Goal: Check status: Check status

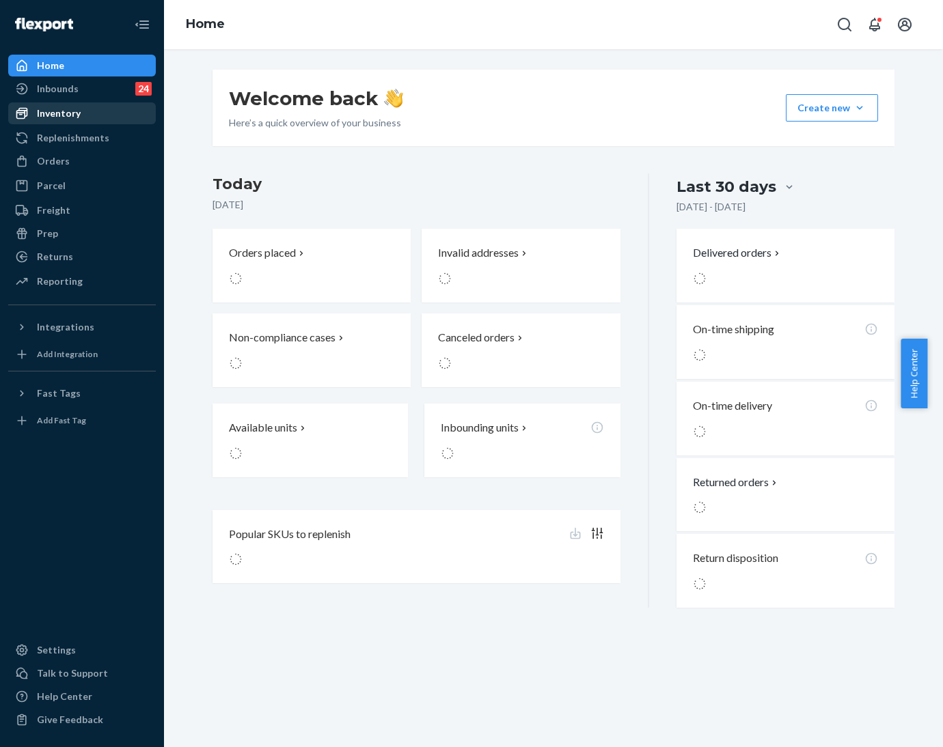
click at [40, 120] on div "Inventory" at bounding box center [59, 114] width 44 height 14
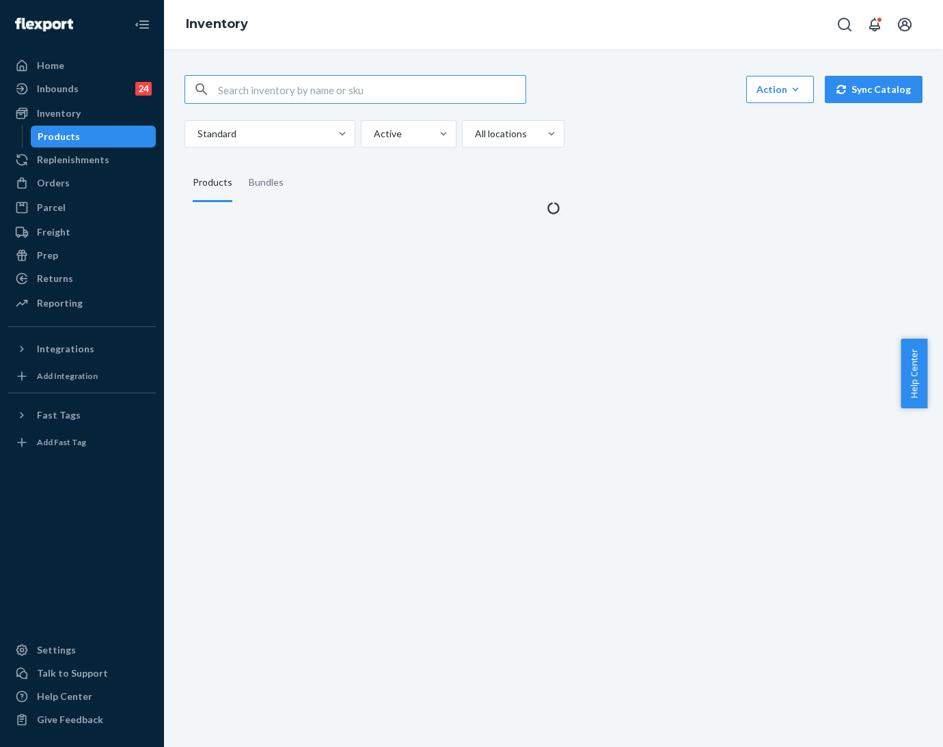
click at [367, 79] on input "text" at bounding box center [371, 89] width 307 height 27
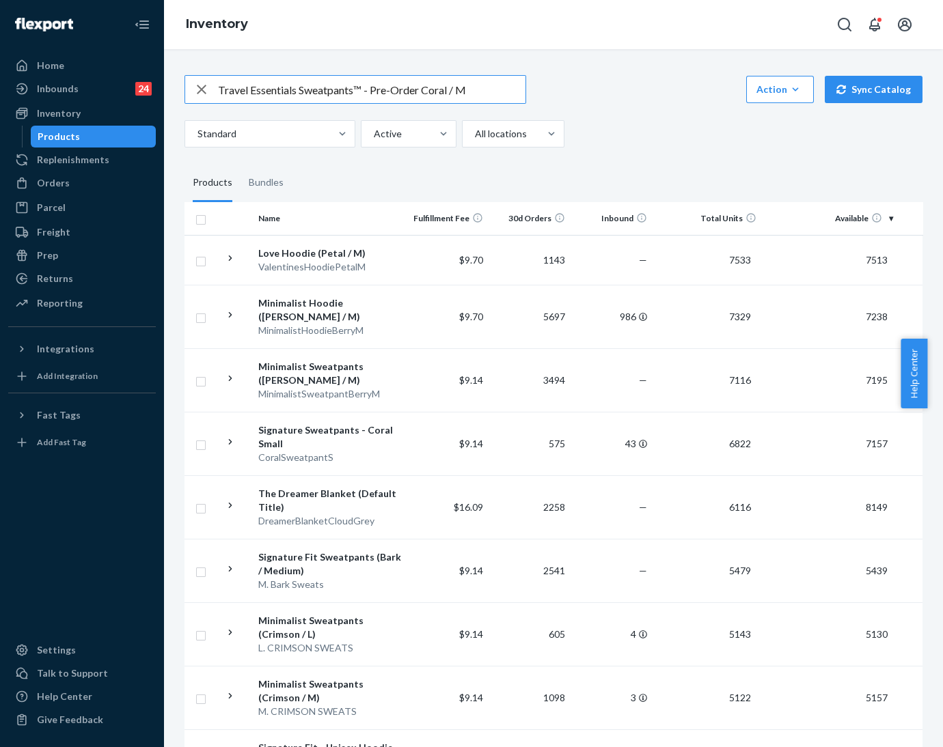
drag, startPoint x: 355, startPoint y: 89, endPoint x: 420, endPoint y: 91, distance: 64.9
click at [420, 91] on input "Travel Essentials Sweatpants™ - Pre-Order Coral / M" at bounding box center [371, 89] width 307 height 27
type input "Travel Essentials Sweatpants Coral / M"
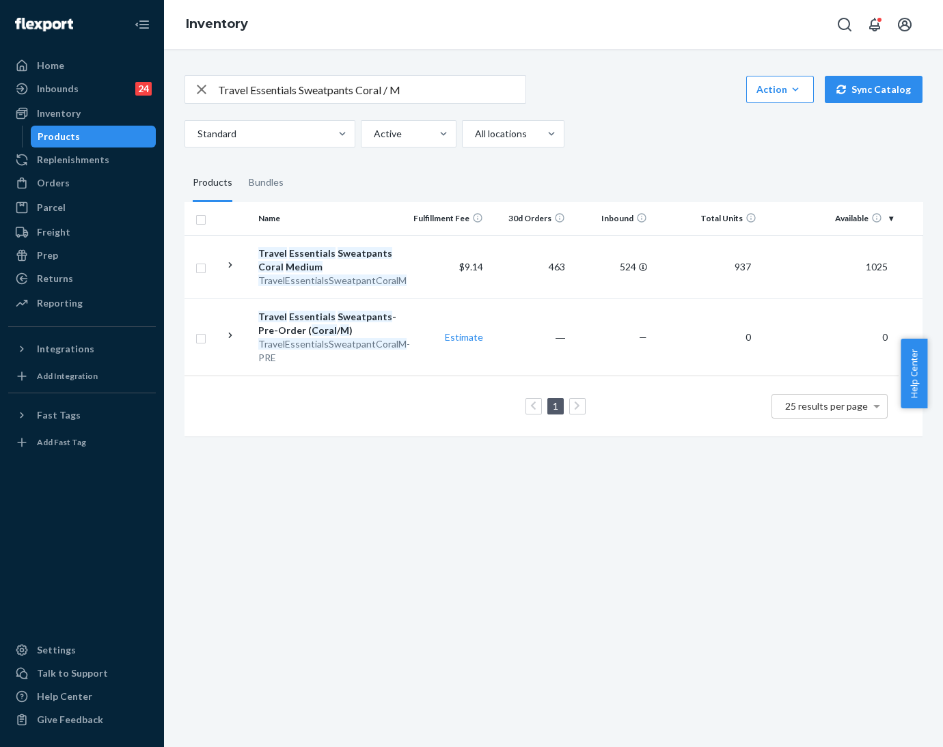
click at [204, 87] on icon "button" at bounding box center [201, 89] width 16 height 27
click at [255, 88] on input "text" at bounding box center [371, 89] width 307 height 27
paste input "Travel Essentials Hoodie™ - Pre-Order Coral / M"
drag, startPoint x: 333, startPoint y: 94, endPoint x: 398, endPoint y: 96, distance: 64.9
click at [398, 96] on input "Travel Essentials Hoodie™ - Pre-Order Coral / M" at bounding box center [371, 89] width 307 height 27
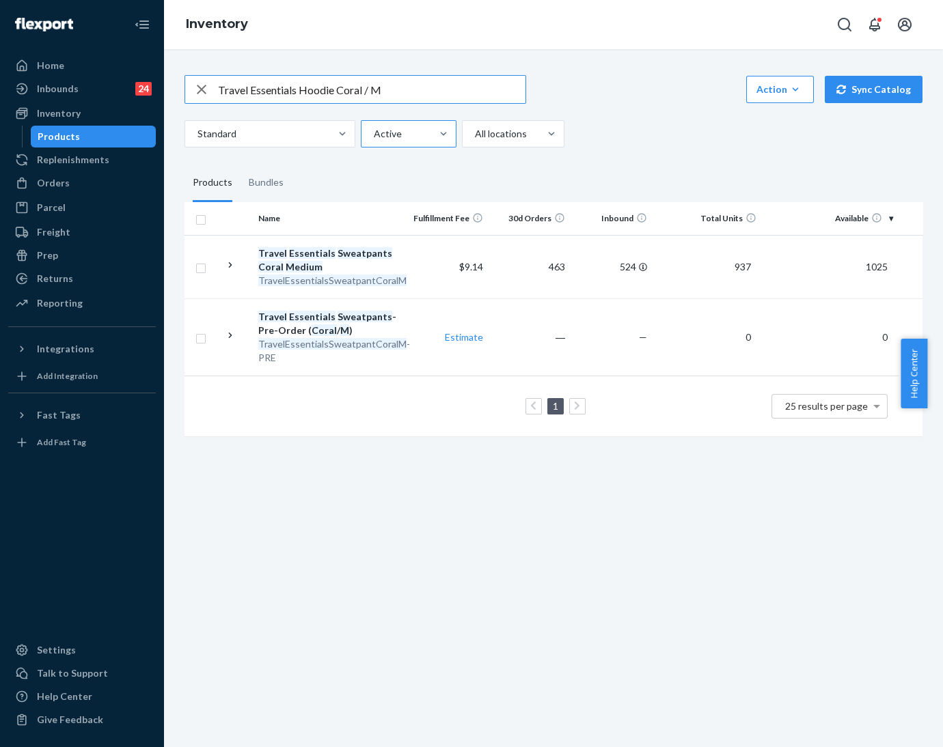
type input "Travel Essentials Hoodie Coral / M"
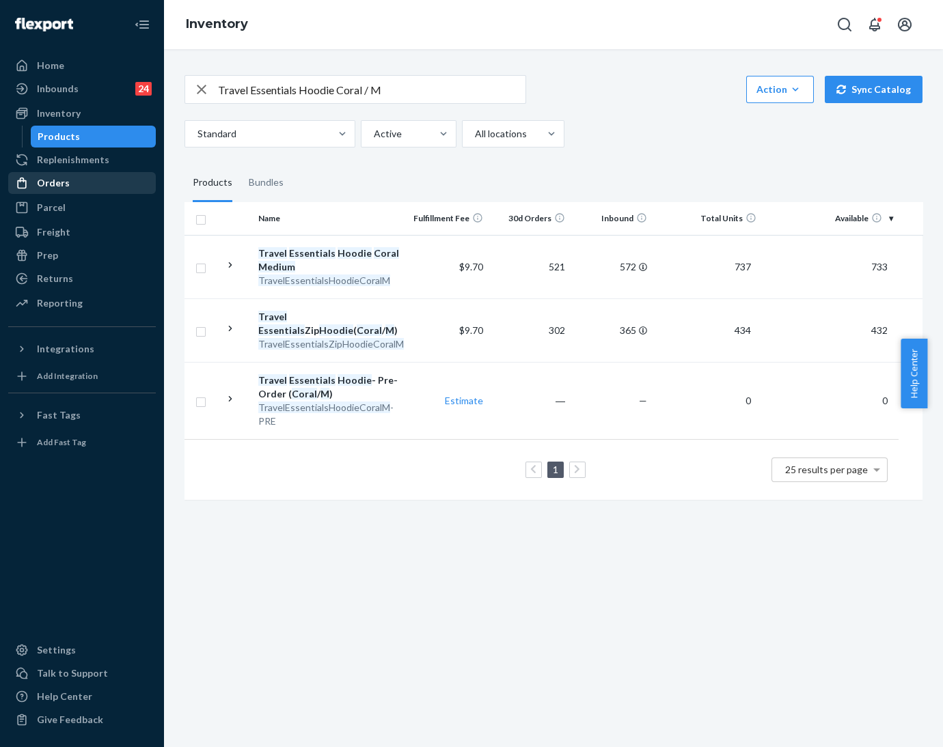
click at [65, 186] on div "Orders" at bounding box center [53, 183] width 33 height 14
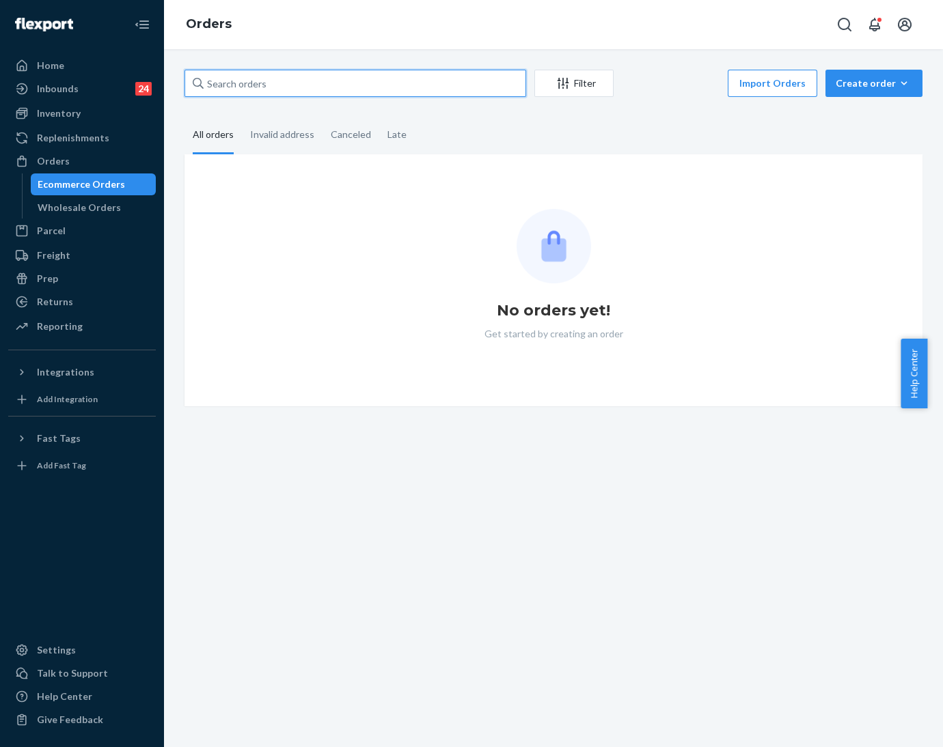
click at [327, 85] on input "text" at bounding box center [355, 83] width 342 height 27
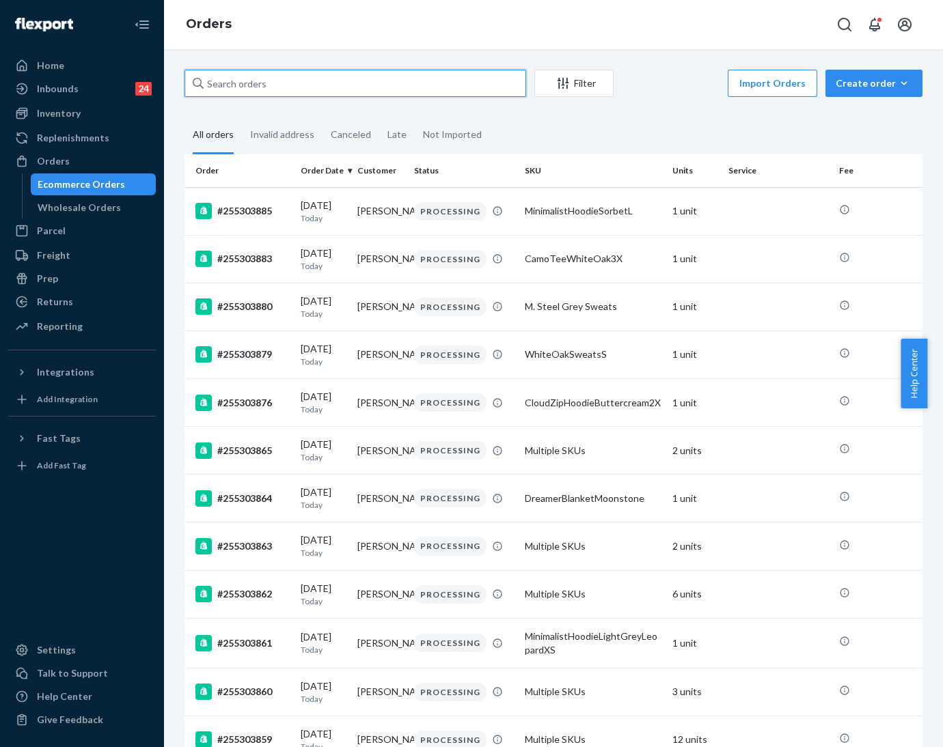
drag, startPoint x: 343, startPoint y: 107, endPoint x: 245, endPoint y: 79, distance: 101.4
click at [245, 79] on input "text" at bounding box center [355, 83] width 342 height 27
paste input "255034604"
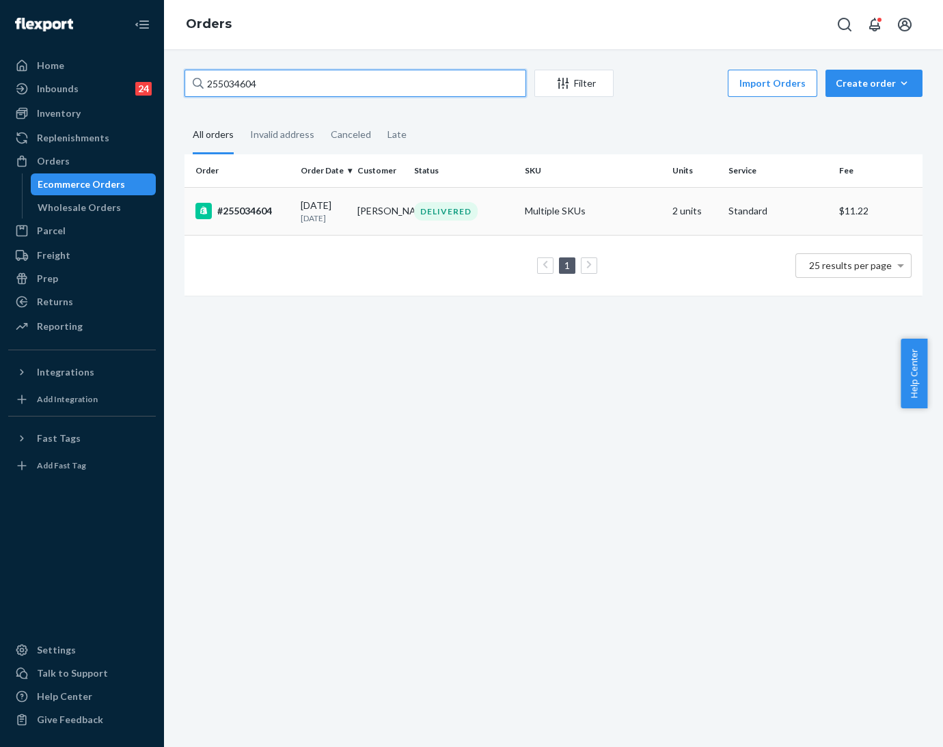
type input "255034604"
click at [311, 207] on div "[DATE] [DATE]" at bounding box center [324, 211] width 46 height 25
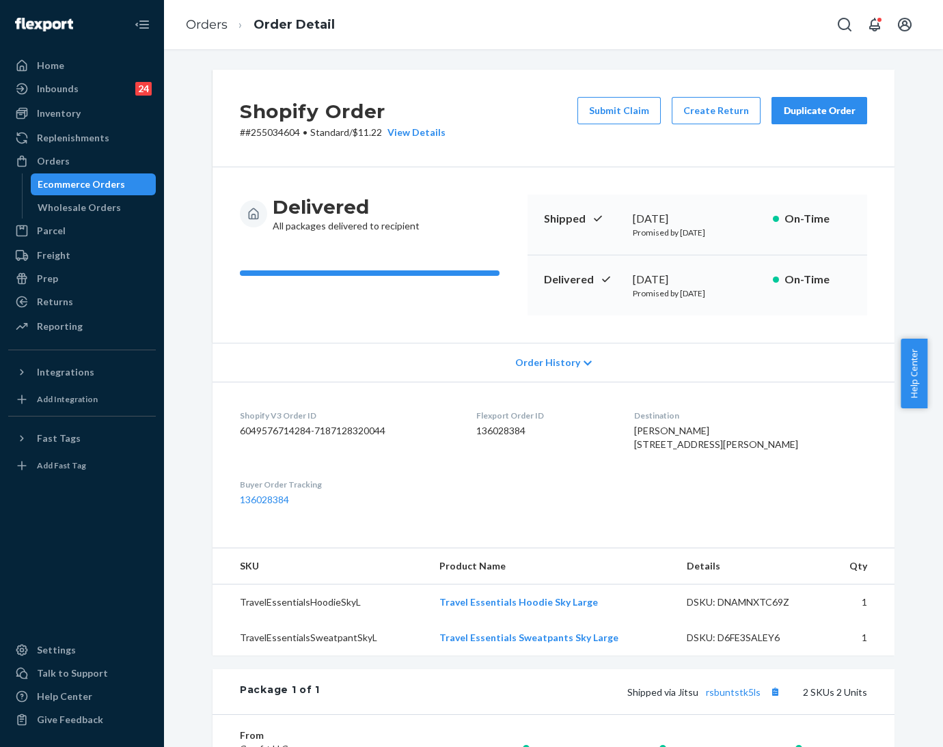
drag, startPoint x: 36, startPoint y: 157, endPoint x: 204, endPoint y: 225, distance: 180.5
click at [38, 157] on div "Orders" at bounding box center [53, 161] width 33 height 14
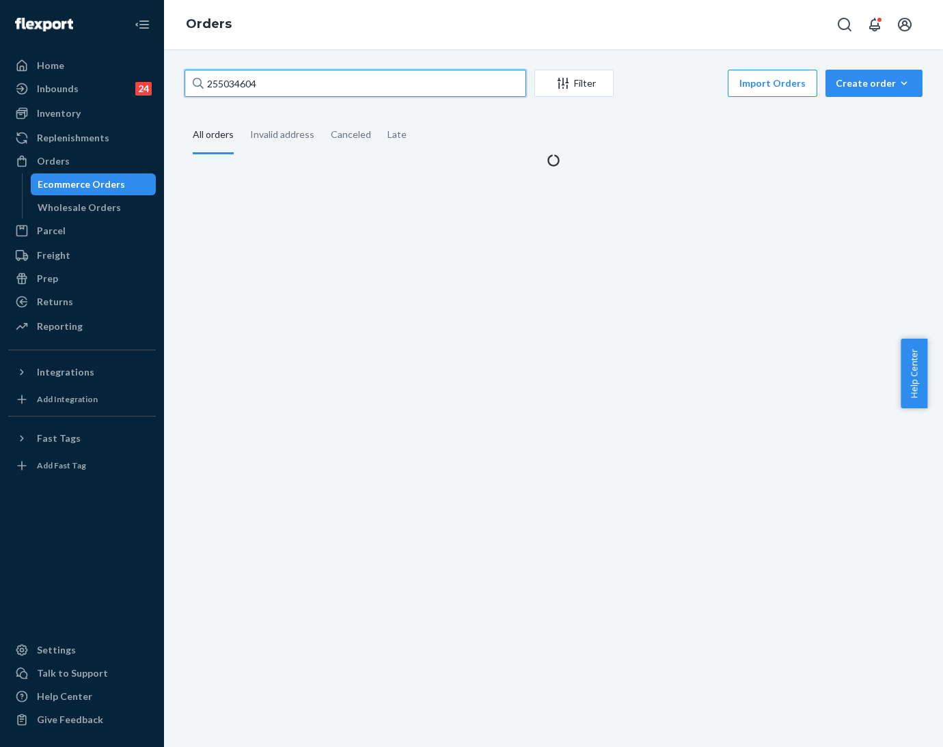
click at [237, 79] on input "255034604" at bounding box center [355, 83] width 342 height 27
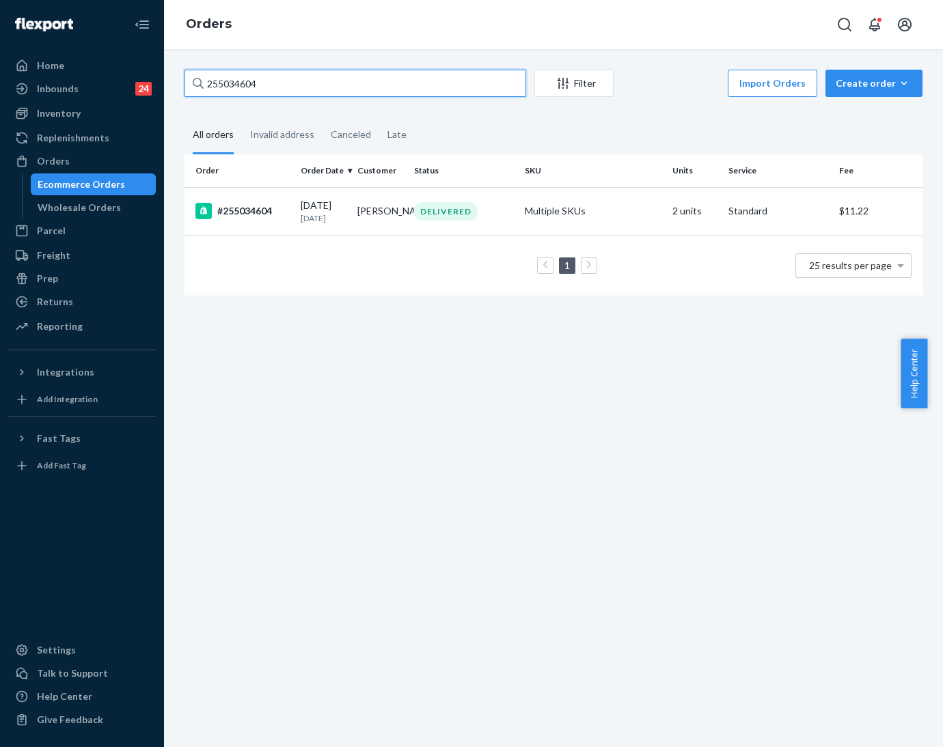
paste input "Pastel Sweatpants Lavender / L"
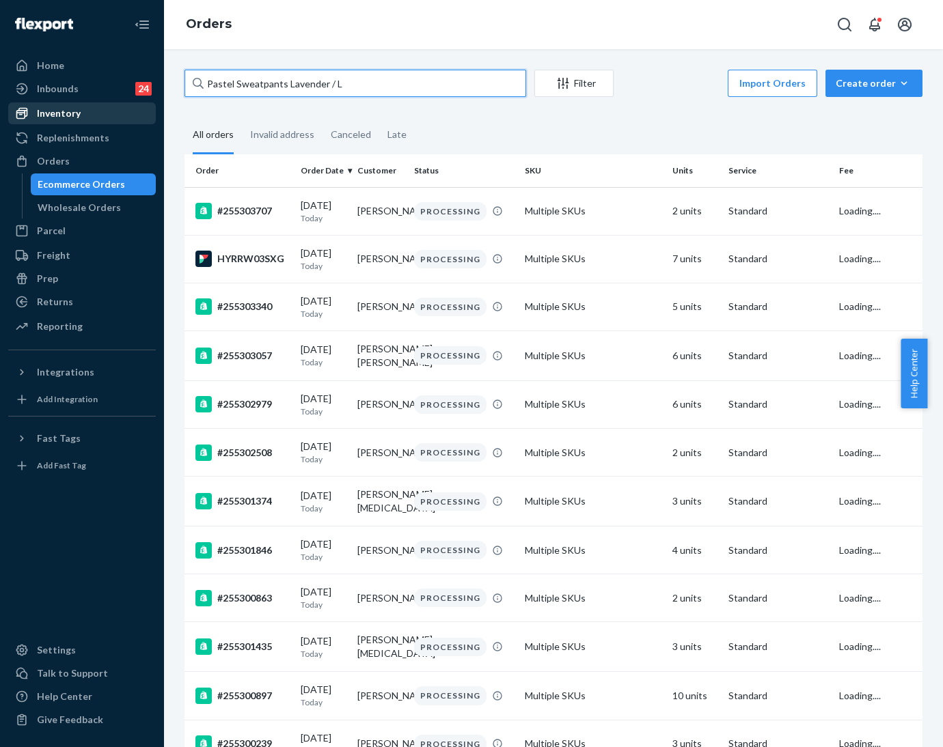
type input "Pastel Sweatpants Lavender / L"
click at [60, 117] on div "Inventory" at bounding box center [59, 114] width 44 height 14
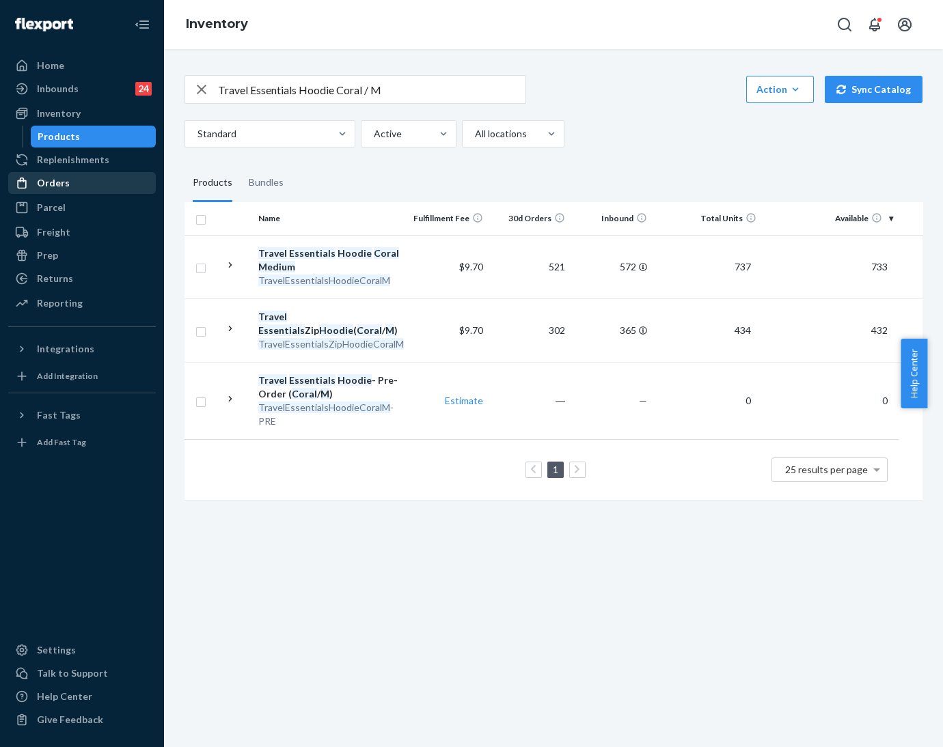
click at [38, 176] on div "Orders" at bounding box center [53, 183] width 33 height 14
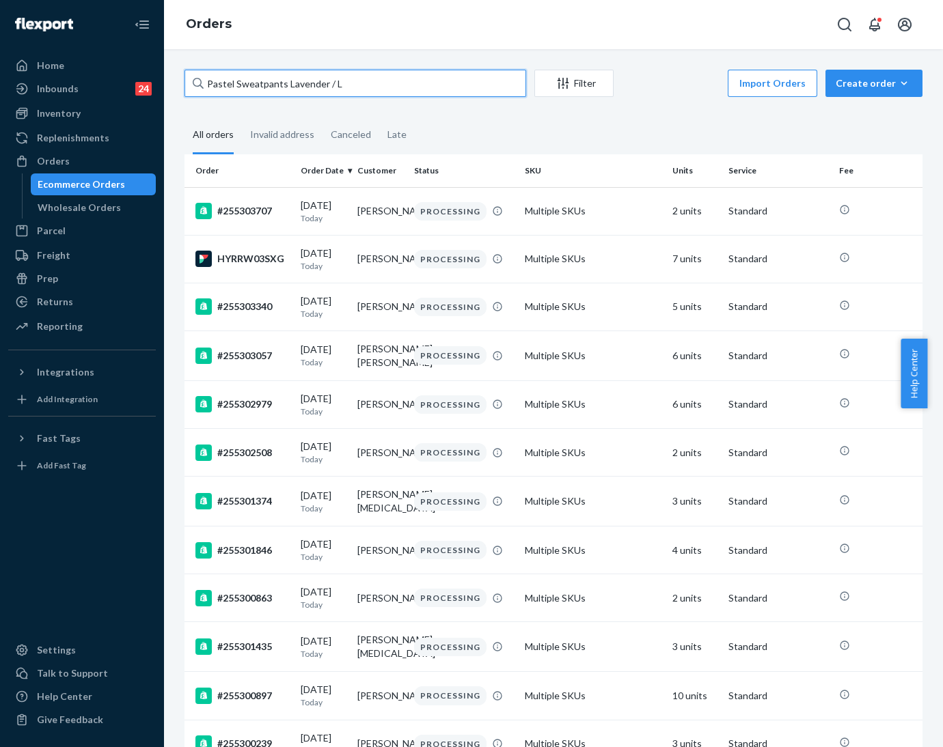
click at [346, 82] on input "Pastel Sweatpants Lavender / L" at bounding box center [355, 83] width 342 height 27
paste input "255104098"
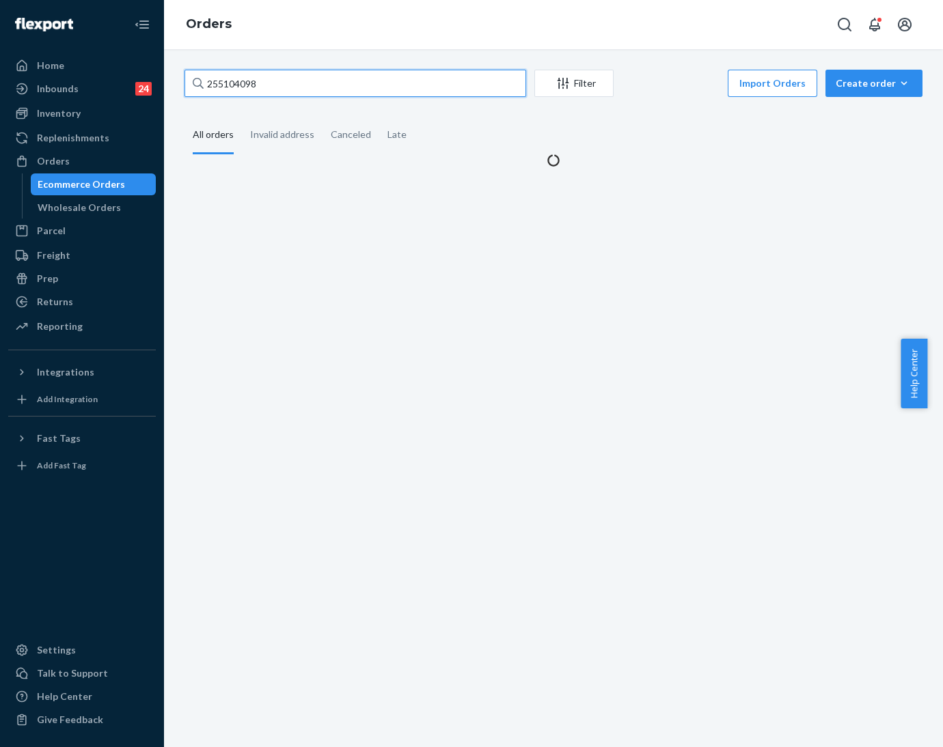
type input "255104098"
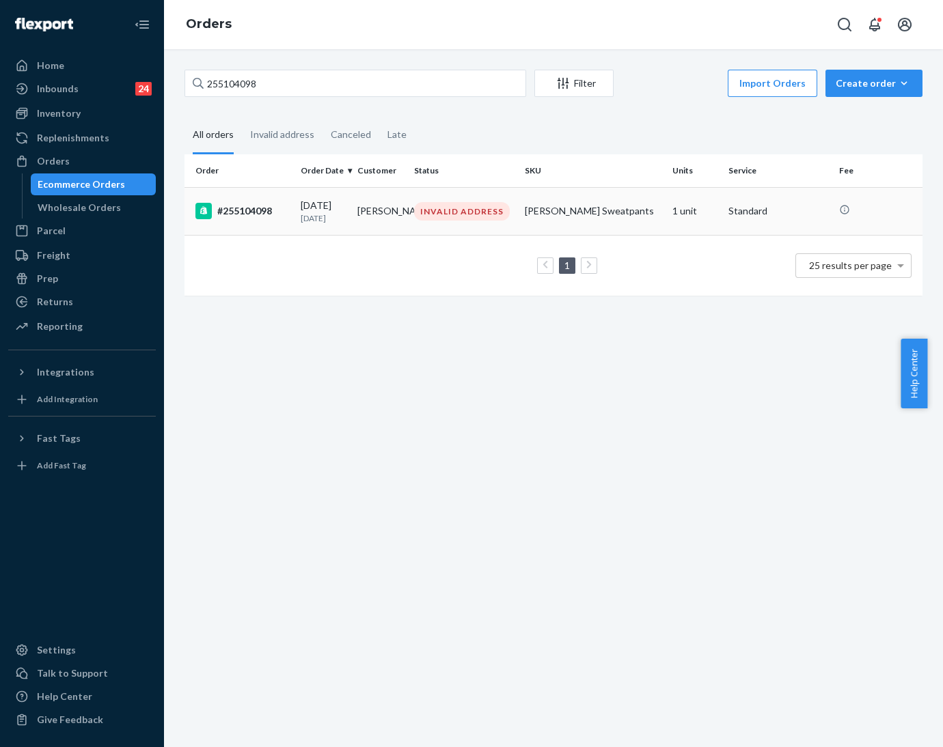
click at [428, 218] on div "INVALID ADDRESS" at bounding box center [462, 211] width 96 height 18
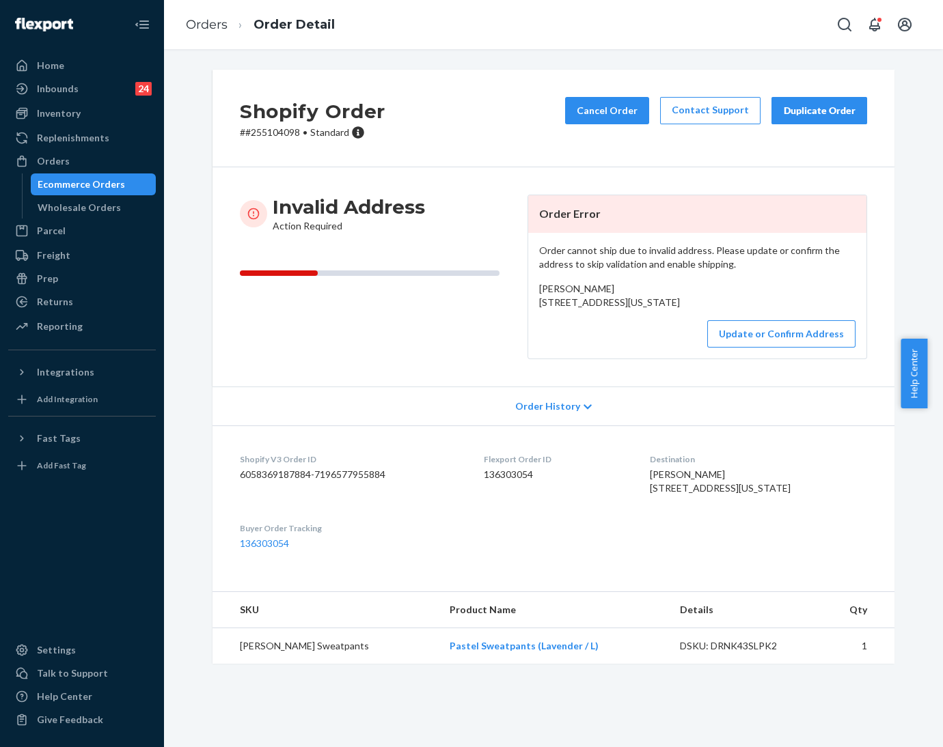
drag, startPoint x: 530, startPoint y: 307, endPoint x: 636, endPoint y: 315, distance: 106.2
click at [636, 315] on div "Order cannot ship due to invalid address. Please update or confirm the address …" at bounding box center [697, 296] width 338 height 126
copy span "[STREET_ADDRESS][US_STATE]"
click at [753, 348] on button "Update or Confirm Address" at bounding box center [781, 333] width 148 height 27
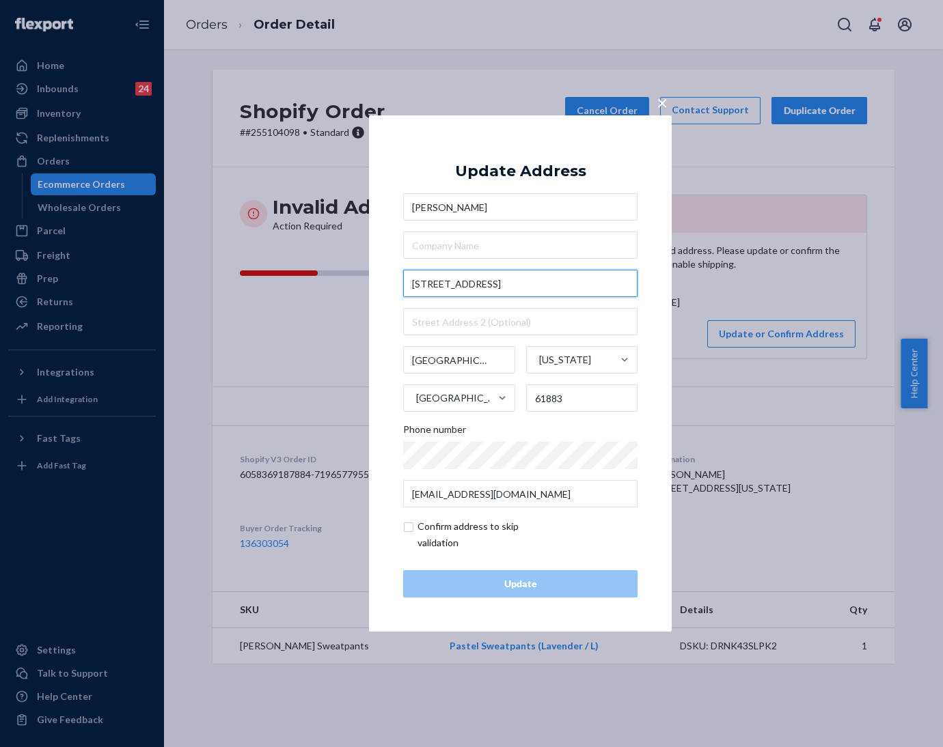
click at [555, 293] on input "[STREET_ADDRESS]" at bounding box center [520, 283] width 234 height 27
paste input "1/2"
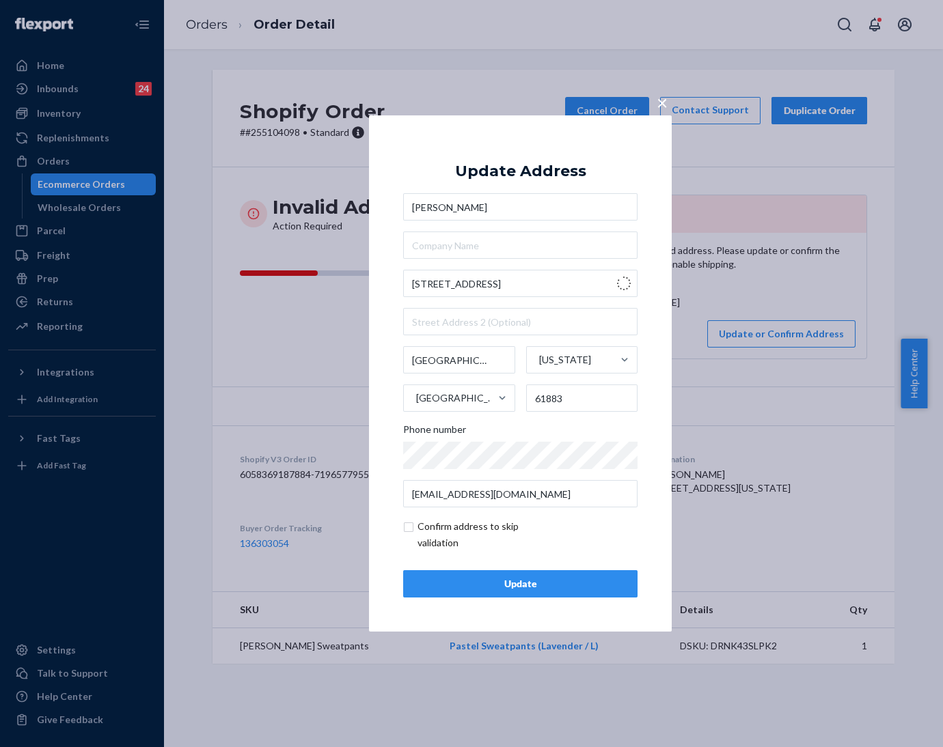
type input "[STREET_ADDRESS]"
click at [583, 588] on div "Update" at bounding box center [520, 584] width 211 height 14
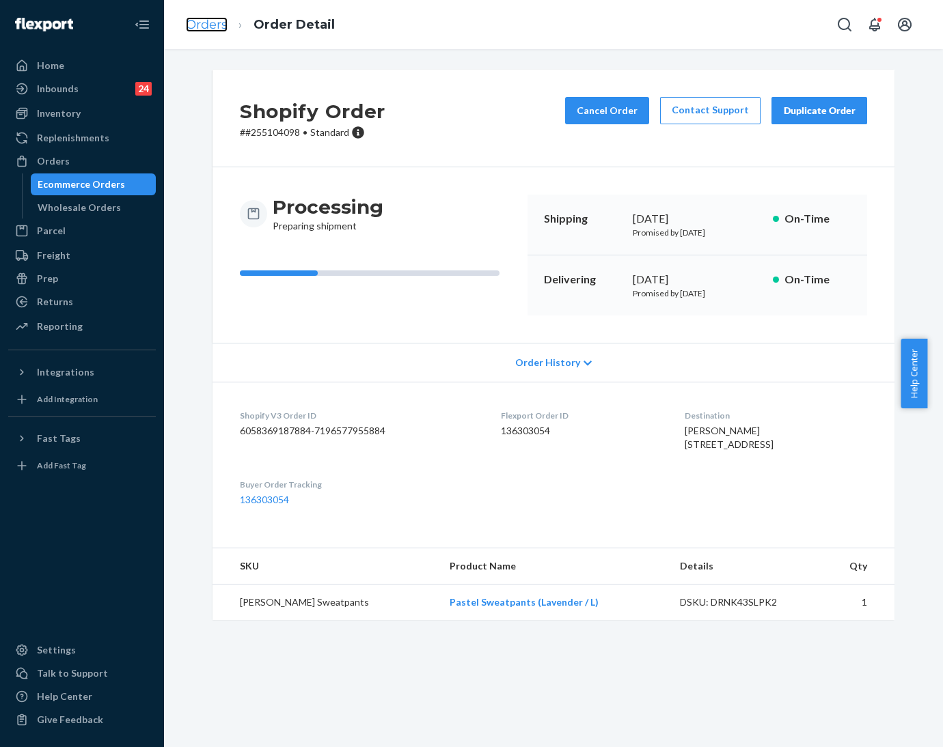
click at [217, 25] on link "Orders" at bounding box center [207, 24] width 42 height 15
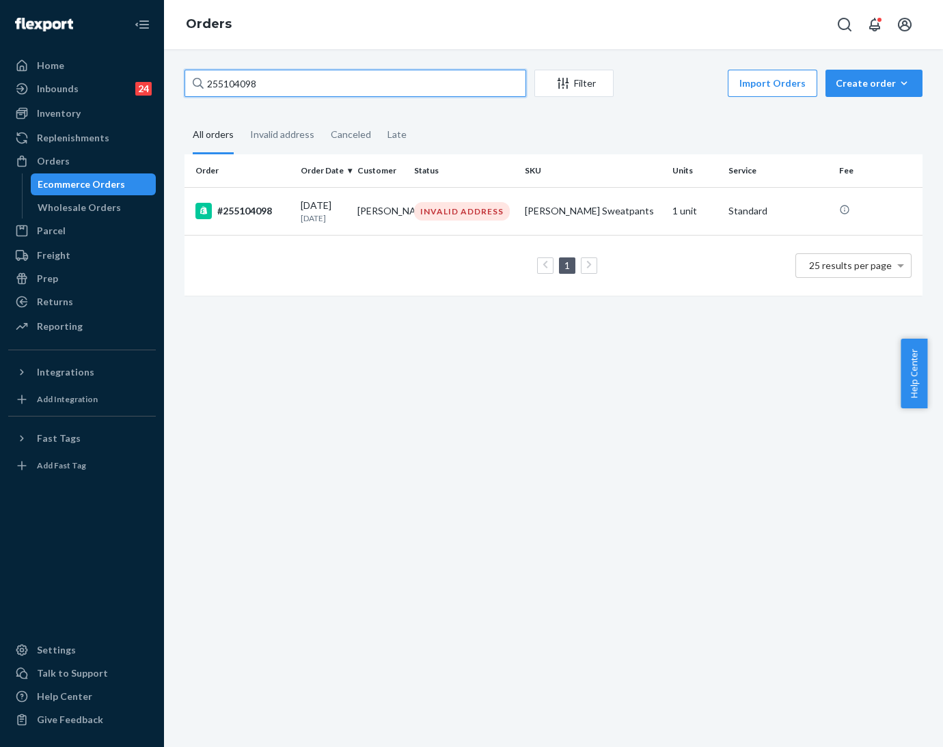
click at [249, 85] on input "255104098" at bounding box center [355, 83] width 342 height 27
paste input "4989691"
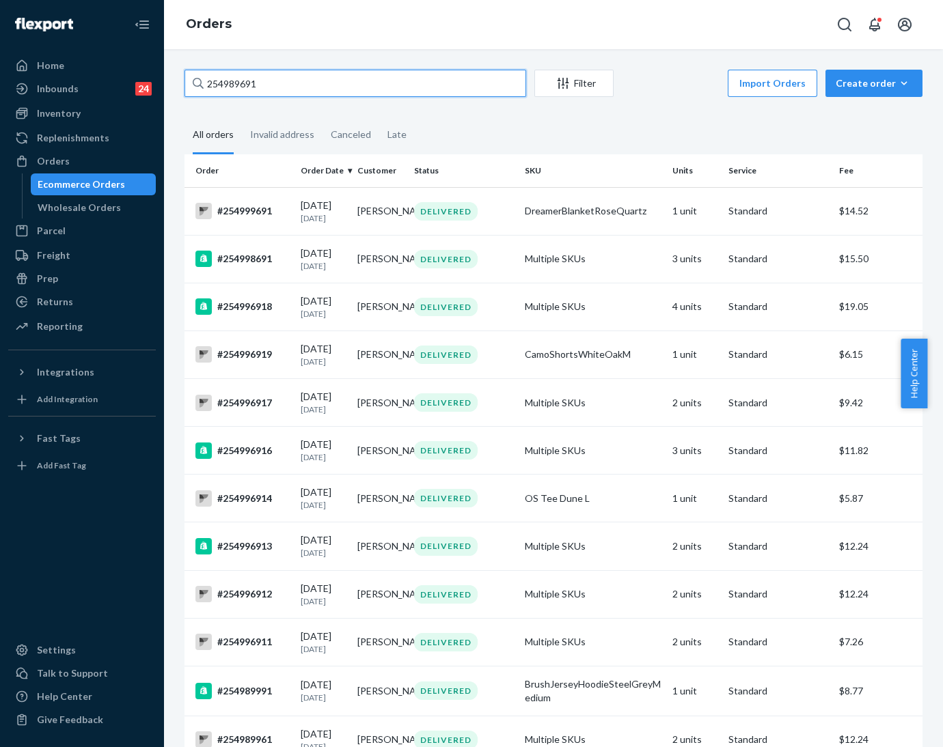
type input "254989691"
click at [222, 88] on input "254989691" at bounding box center [355, 83] width 342 height 27
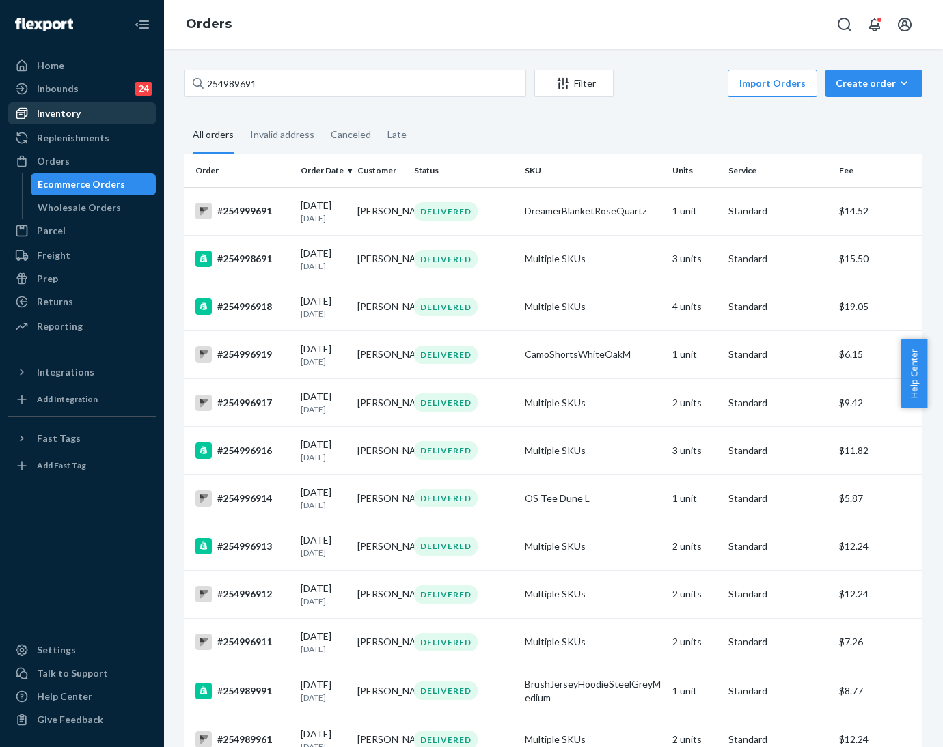
click at [59, 115] on div "Inventory" at bounding box center [59, 114] width 44 height 14
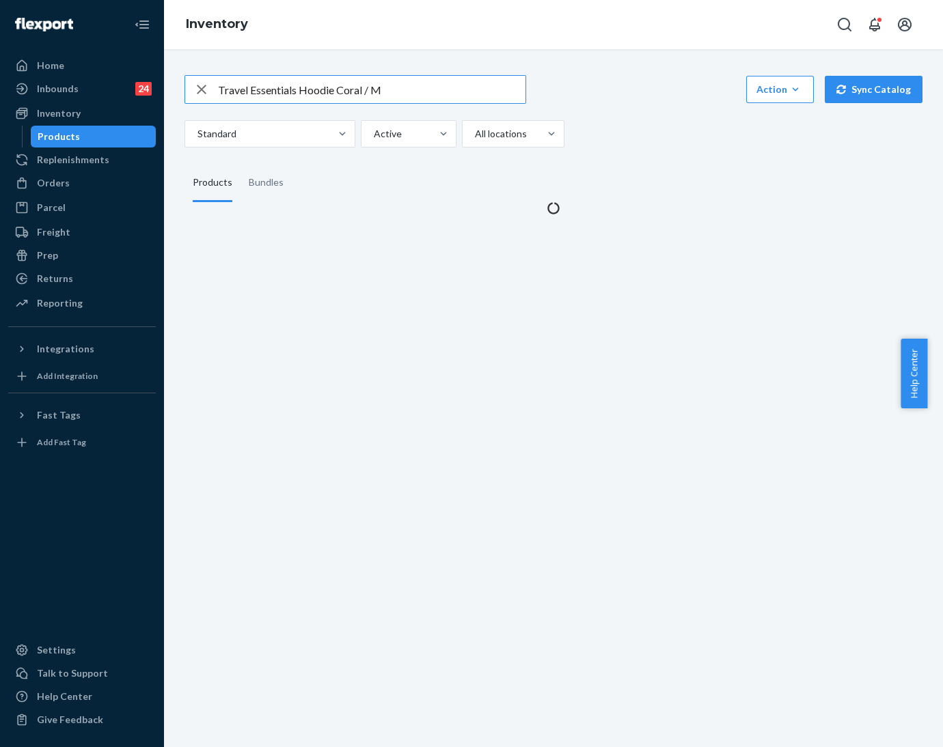
click at [202, 94] on icon "button" at bounding box center [201, 89] width 16 height 27
click at [234, 88] on input "text" at bounding box center [371, 89] width 307 height 27
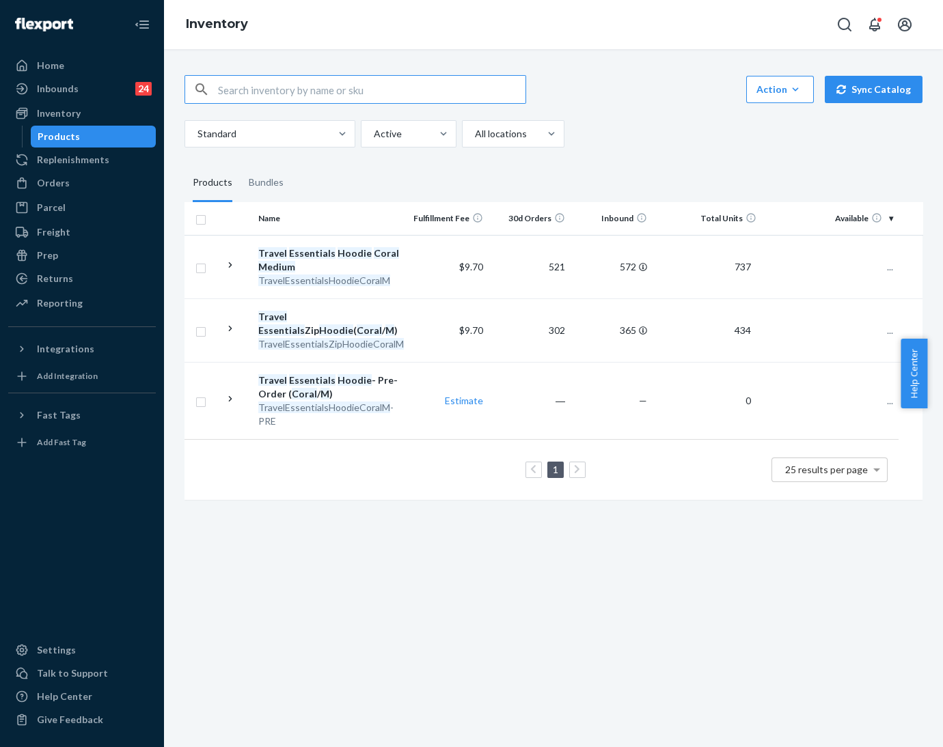
paste input "Pastel Zip Hoodie - Pre-Order Baby Blue / M"
drag, startPoint x: 358, startPoint y: 94, endPoint x: 318, endPoint y: 122, distance: 49.5
click at [302, 96] on input "Pastel Zip Hoodie - Pre-Order Baby Blue / M" at bounding box center [371, 89] width 307 height 27
type input "Pastel Zip Hoodie Baby Blue / M"
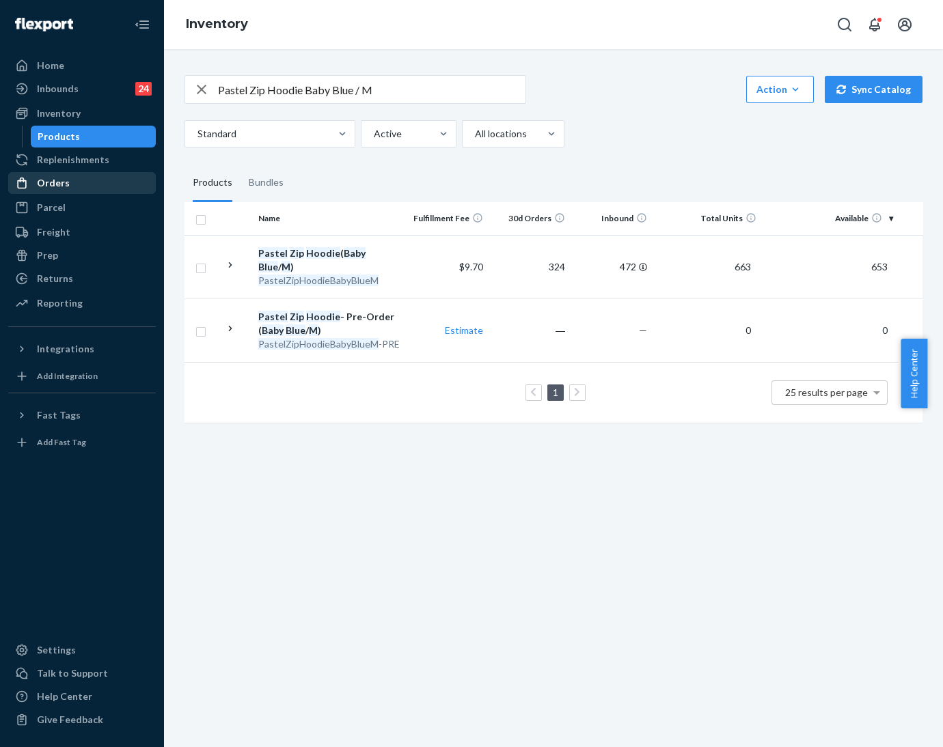
click at [53, 186] on div "Orders" at bounding box center [53, 183] width 33 height 14
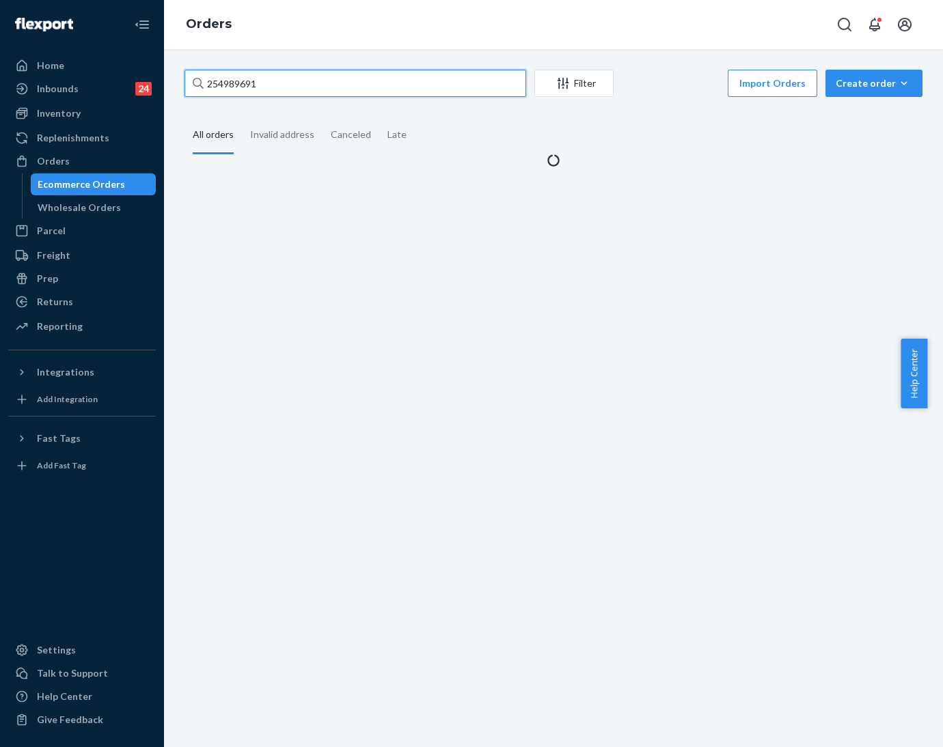
click at [240, 82] on input "254989691" at bounding box center [355, 83] width 342 height 27
paste input "3788072"
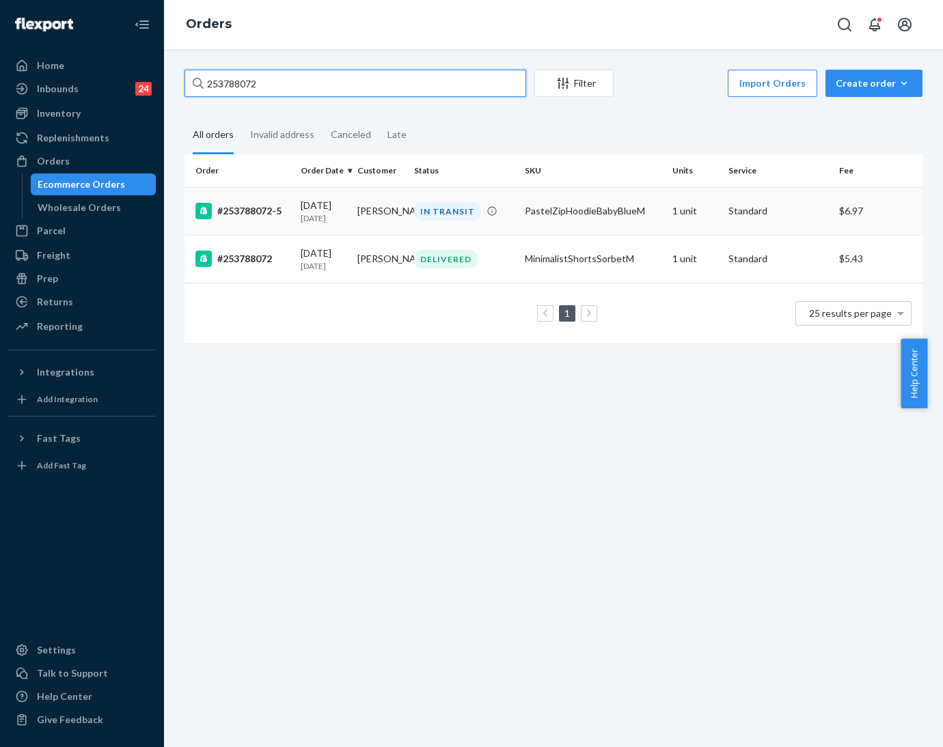
type input "253788072"
click at [358, 219] on td "[PERSON_NAME]" at bounding box center [380, 211] width 57 height 48
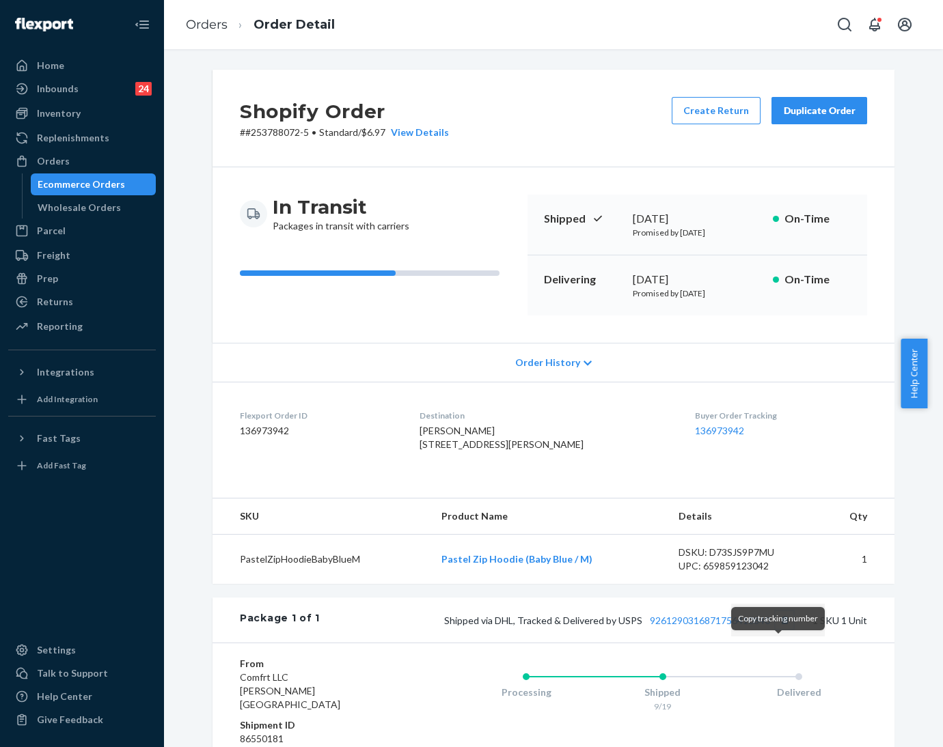
click at [777, 629] on button "Copy tracking number" at bounding box center [784, 620] width 18 height 18
click at [67, 119] on div "Inventory" at bounding box center [59, 114] width 44 height 14
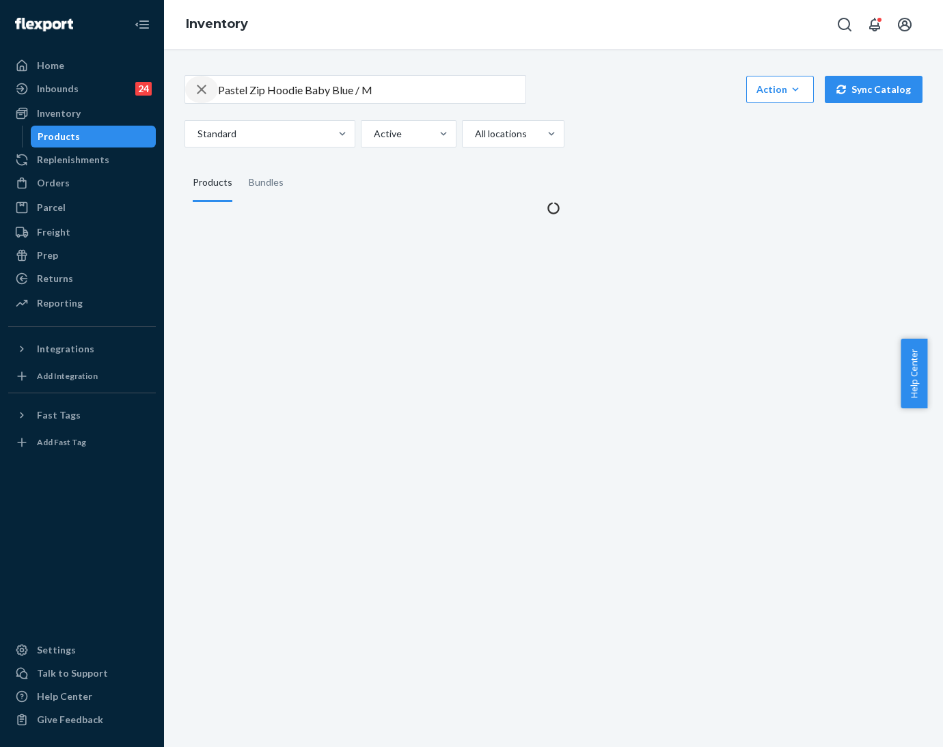
click at [202, 92] on icon "button" at bounding box center [201, 89] width 16 height 27
click at [230, 92] on input "text" at bounding box center [371, 89] width 307 height 27
paste input "Minimalist Hoodie Panther / L"
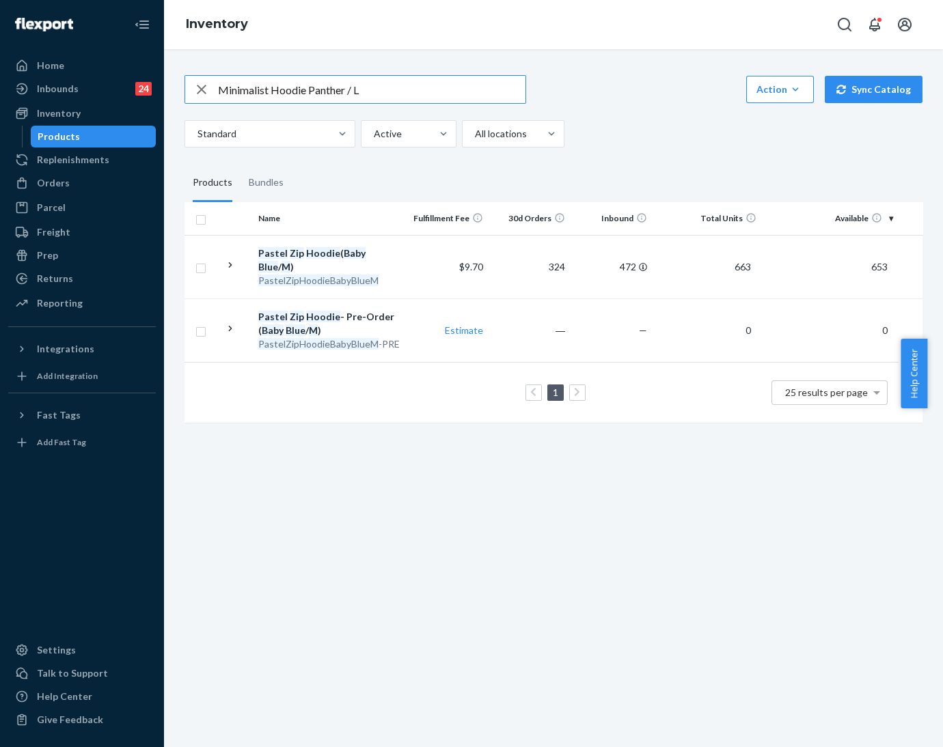
click at [320, 90] on input "Minimalist Hoodie Panther / L" at bounding box center [371, 89] width 307 height 27
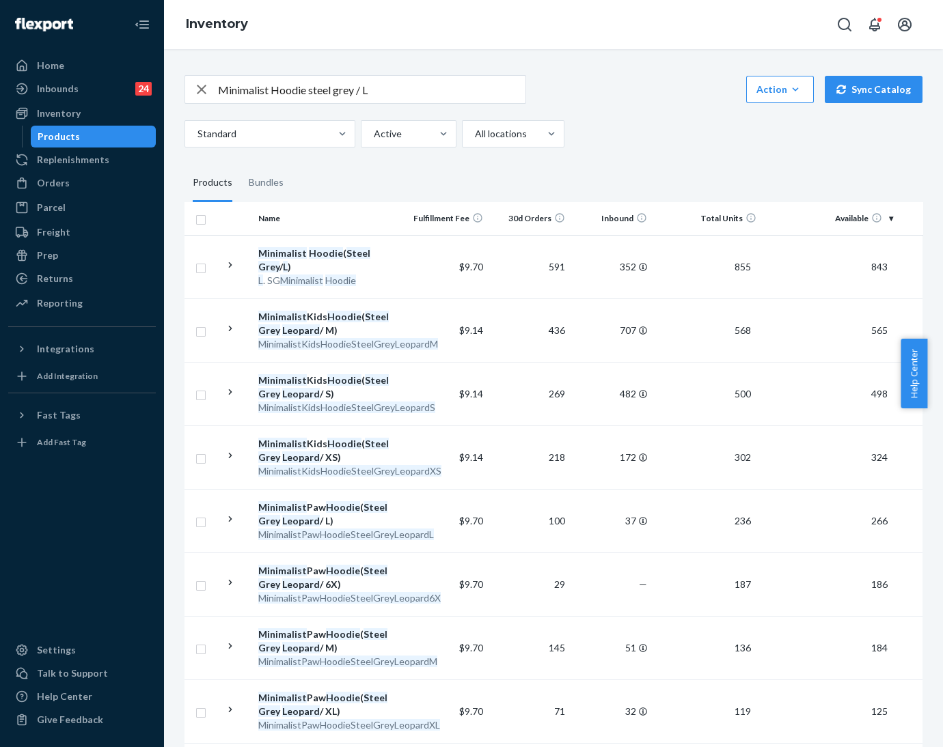
click at [355, 87] on input "Minimalist Hoodie steel grey / L" at bounding box center [371, 89] width 307 height 27
type input "Minimalist Hoodie steel grey leopard / L"
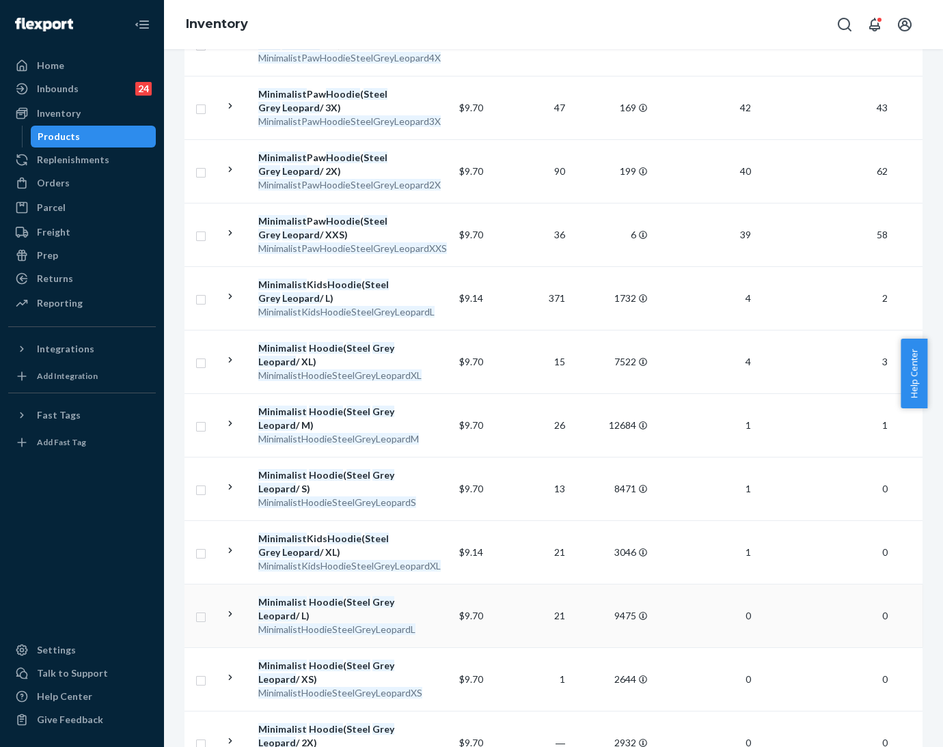
scroll to position [1024, 0]
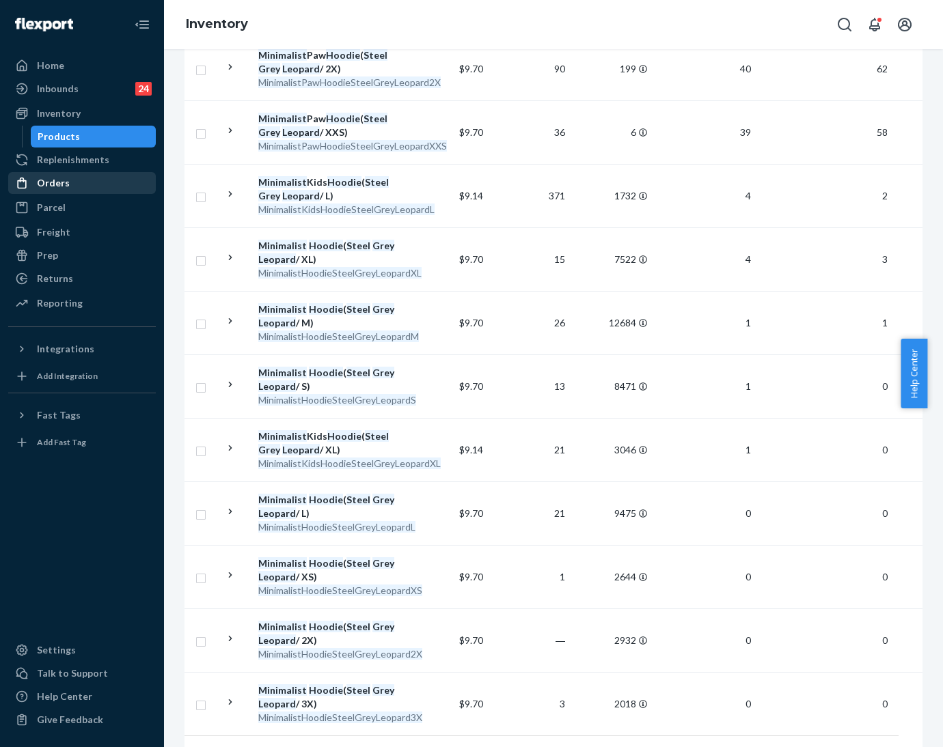
click at [28, 182] on div at bounding box center [26, 183] width 22 height 14
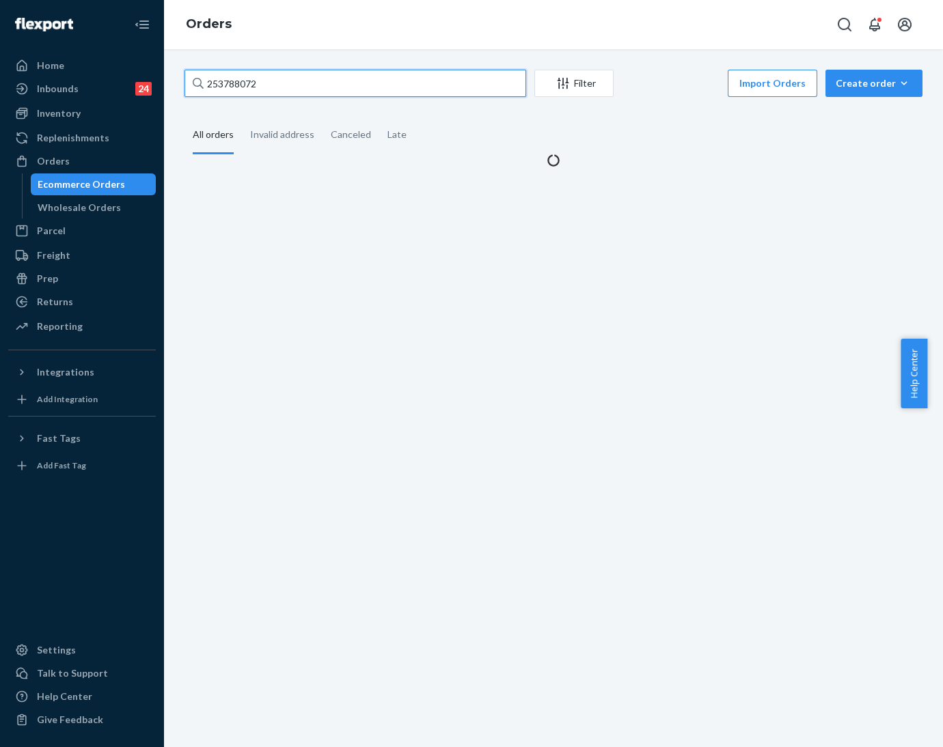
click at [245, 83] on input "253788072" at bounding box center [355, 83] width 342 height 27
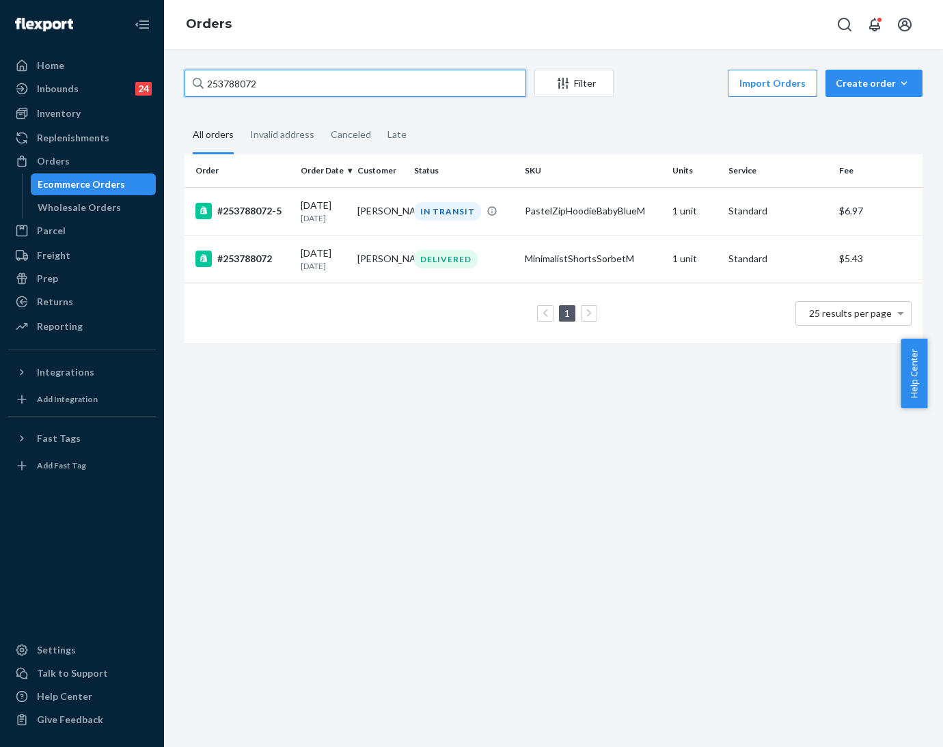
paste input "523501"
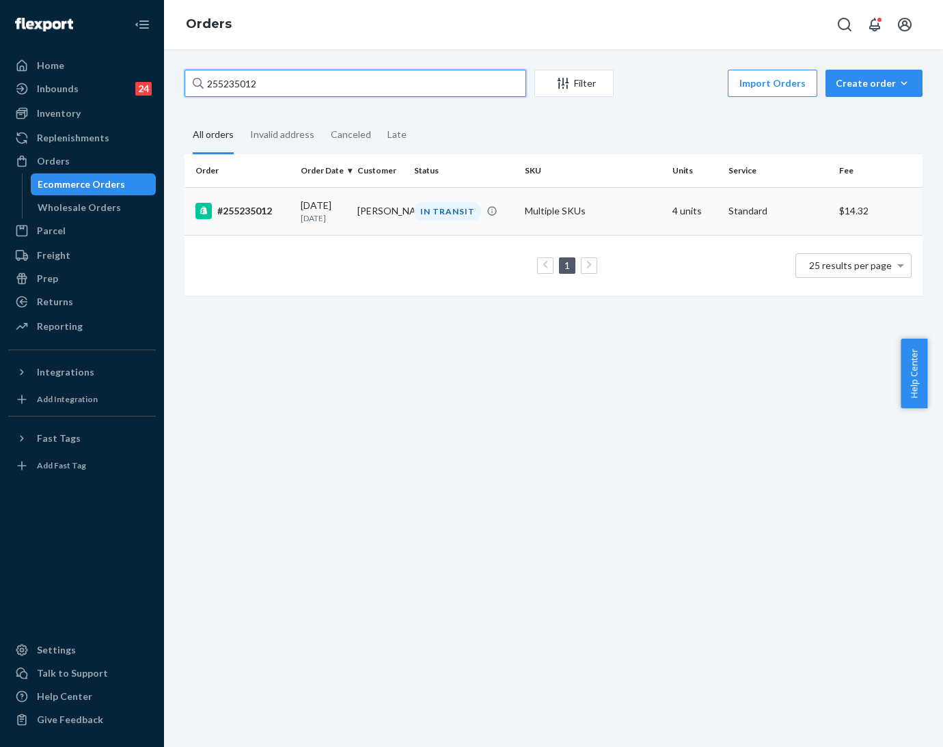
type input "255235012"
click at [341, 213] on p "[DATE]" at bounding box center [324, 218] width 46 height 12
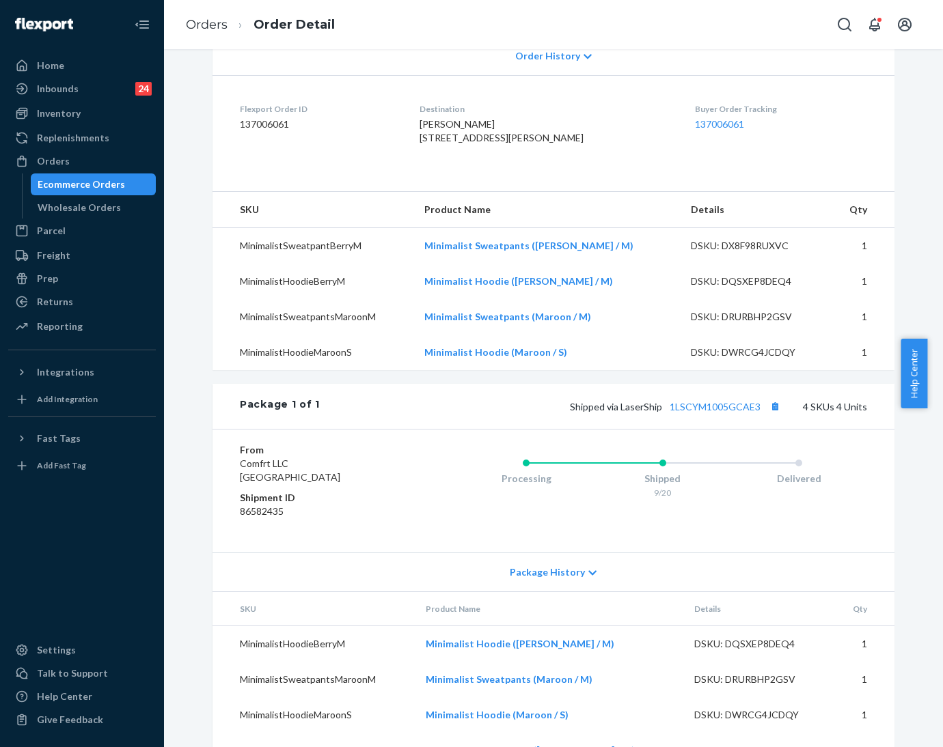
scroll to position [102, 0]
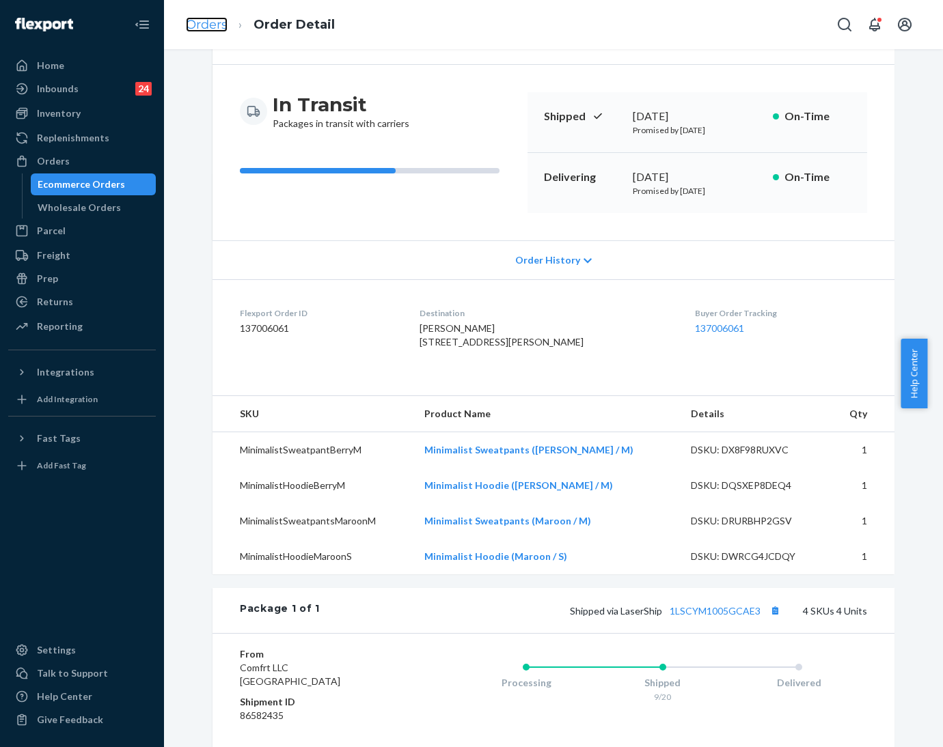
click at [195, 23] on link "Orders" at bounding box center [207, 24] width 42 height 15
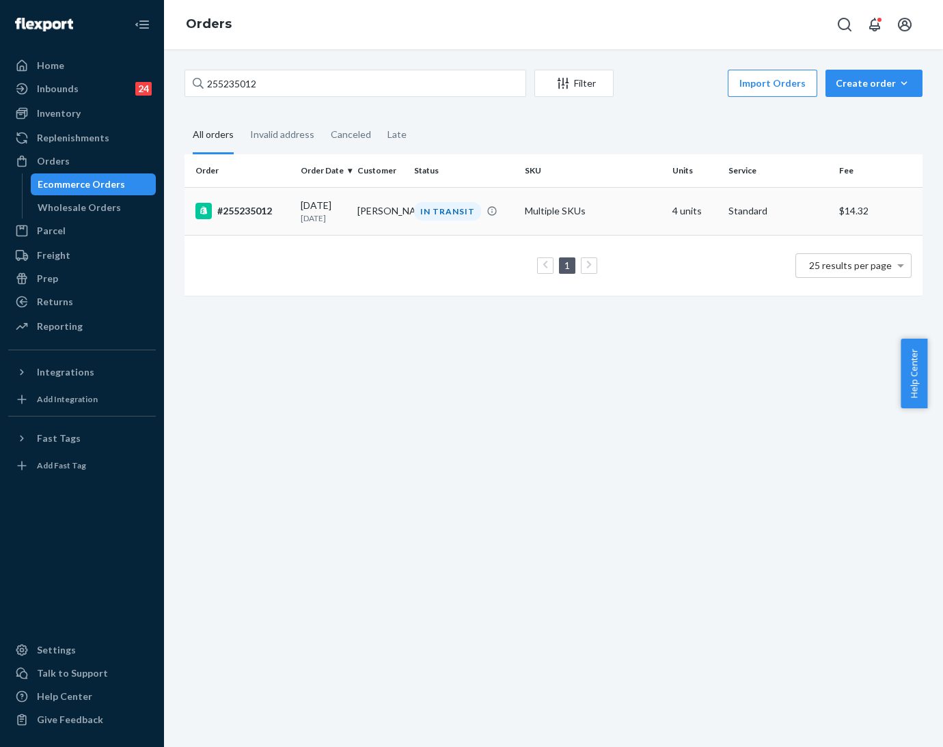
click at [341, 217] on p "[DATE]" at bounding box center [324, 218] width 46 height 12
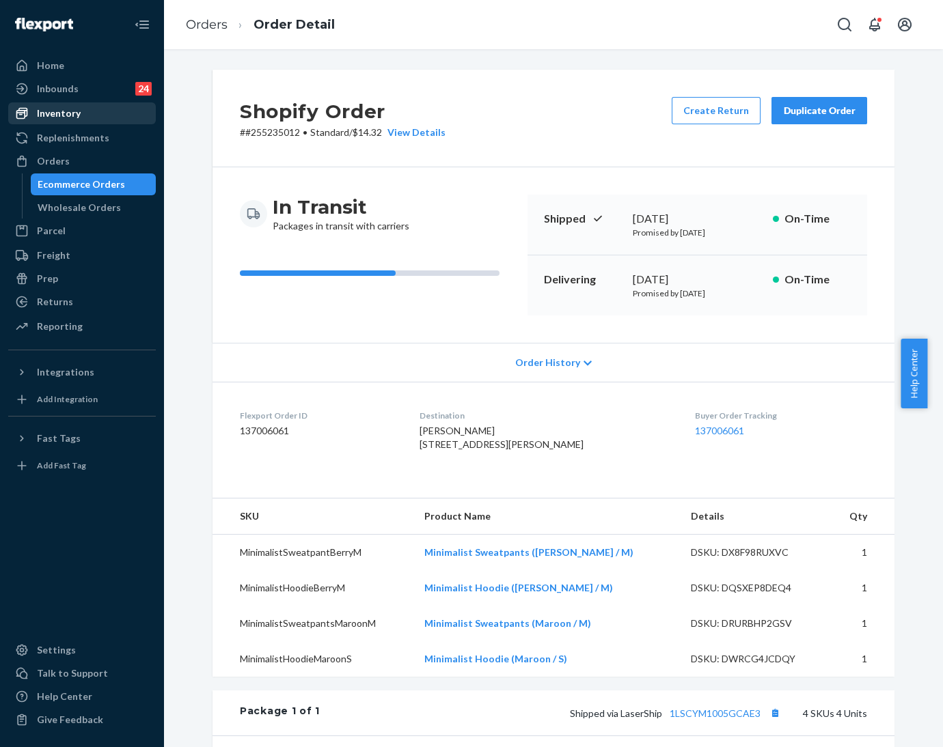
click at [66, 115] on div "Inventory" at bounding box center [59, 114] width 44 height 14
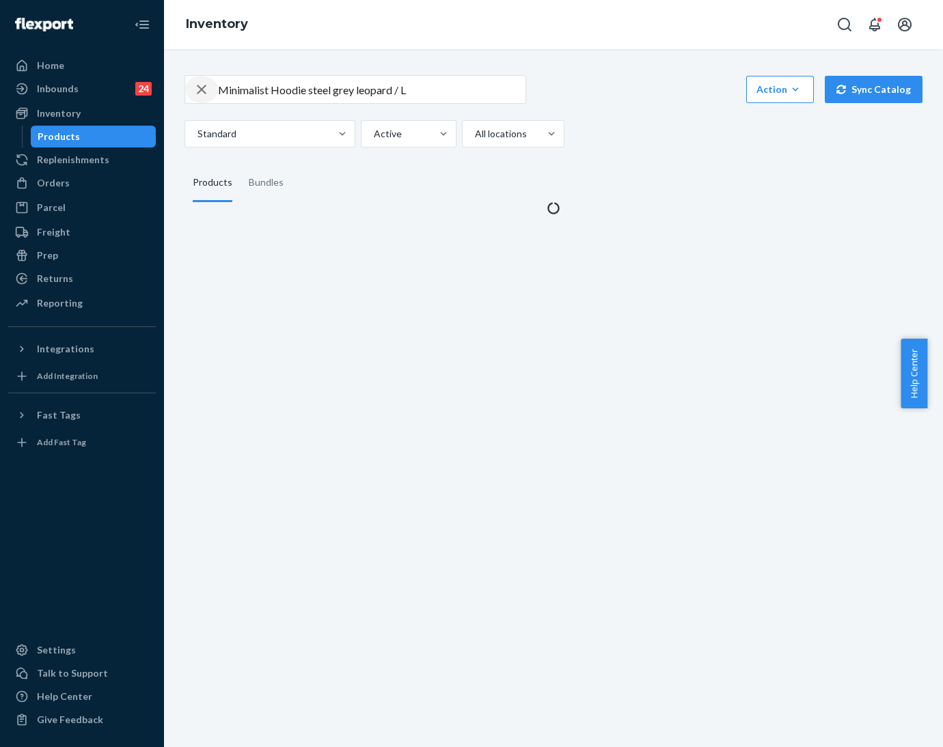
click at [198, 92] on icon "button" at bounding box center [202, 90] width 10 height 10
click at [232, 87] on input "text" at bounding box center [371, 89] width 307 height 27
paste input "Cloud Zip Hoodie - Pre-Order Orchid / M"
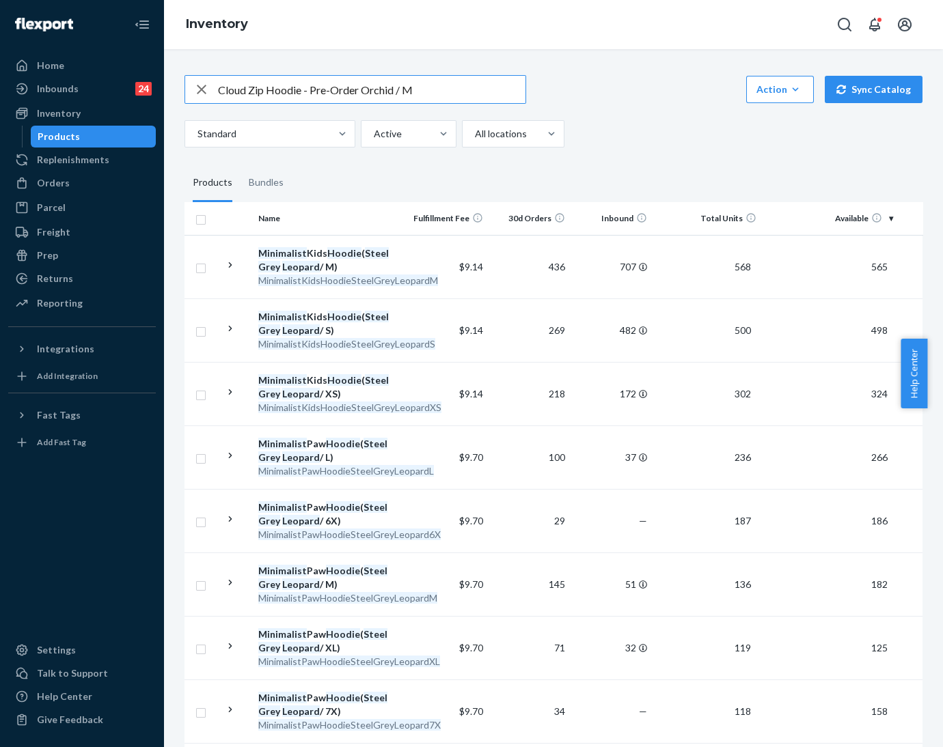
drag, startPoint x: 357, startPoint y: 87, endPoint x: 302, endPoint y: 89, distance: 55.4
click at [302, 89] on input "Cloud Zip Hoodie - Pre-Order Orchid / M" at bounding box center [371, 89] width 307 height 27
type input "Cloud Zip Hoodie Orchid / M"
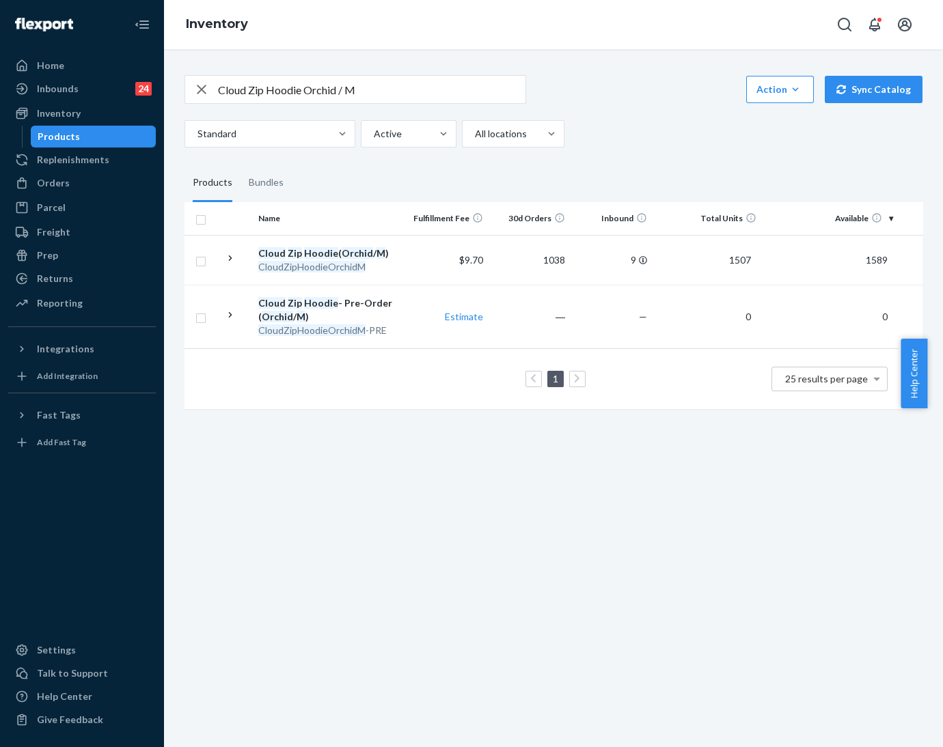
drag, startPoint x: 46, startPoint y: 181, endPoint x: 181, endPoint y: 191, distance: 135.6
click at [44, 181] on div "Orders" at bounding box center [53, 183] width 33 height 14
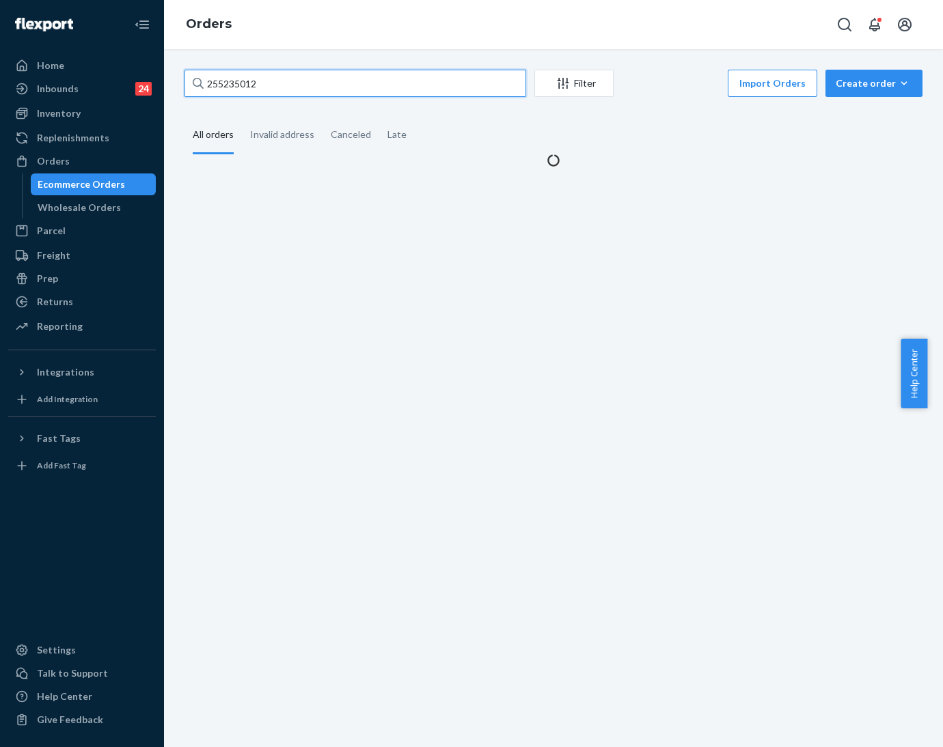
click at [218, 87] on input "255235012" at bounding box center [355, 83] width 342 height 27
paste input "3401310"
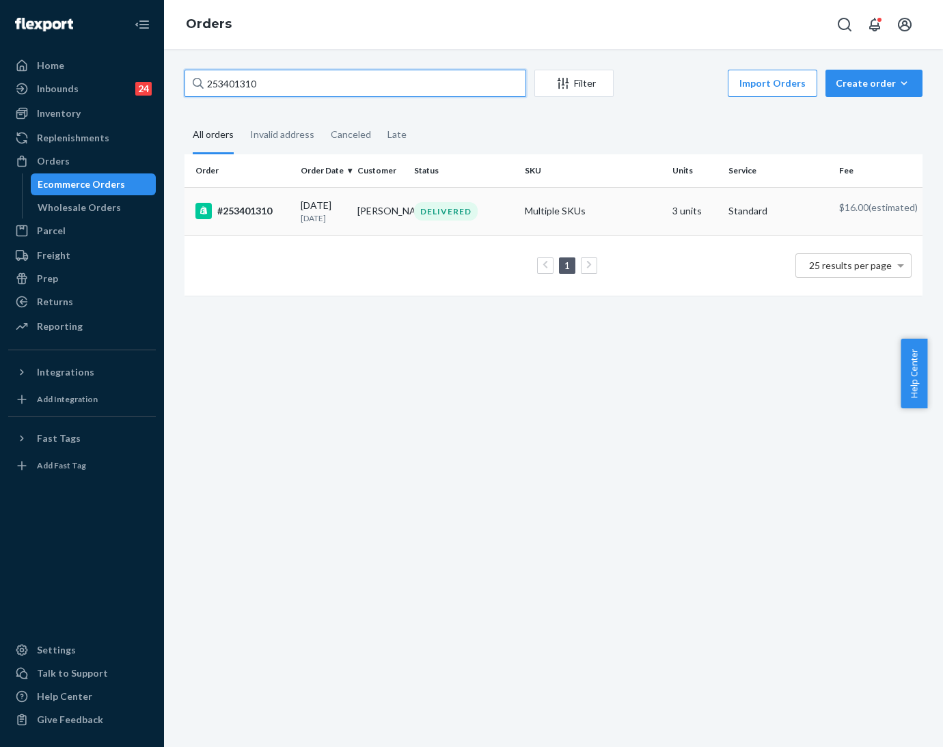
type input "253401310"
click at [313, 218] on p "[DATE]" at bounding box center [324, 218] width 46 height 12
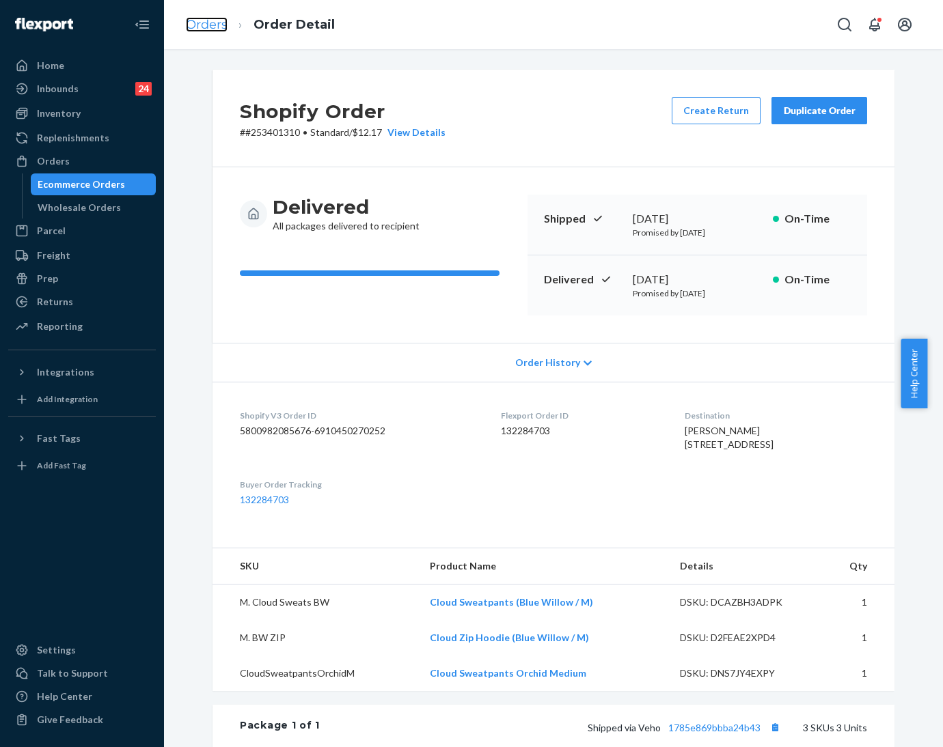
click at [197, 17] on link "Orders" at bounding box center [207, 24] width 42 height 15
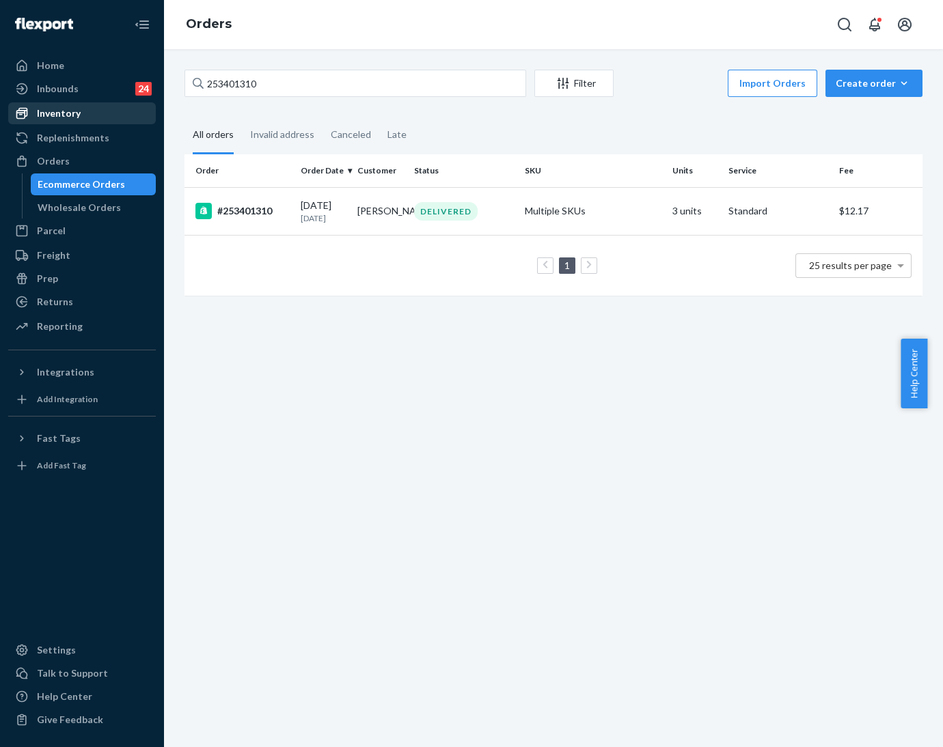
click at [52, 120] on div "Inventory" at bounding box center [82, 113] width 145 height 19
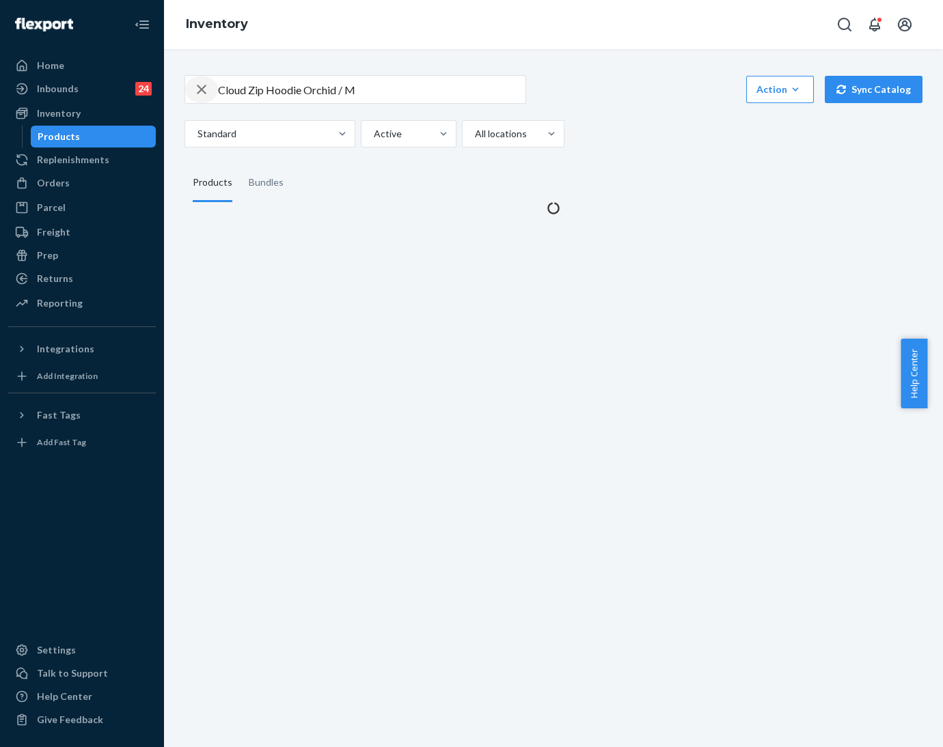
click at [195, 91] on icon "button" at bounding box center [201, 89] width 16 height 27
click at [240, 91] on input "text" at bounding box center [371, 89] width 307 height 27
paste input "Minimalist Kids Crew Sunset / M"
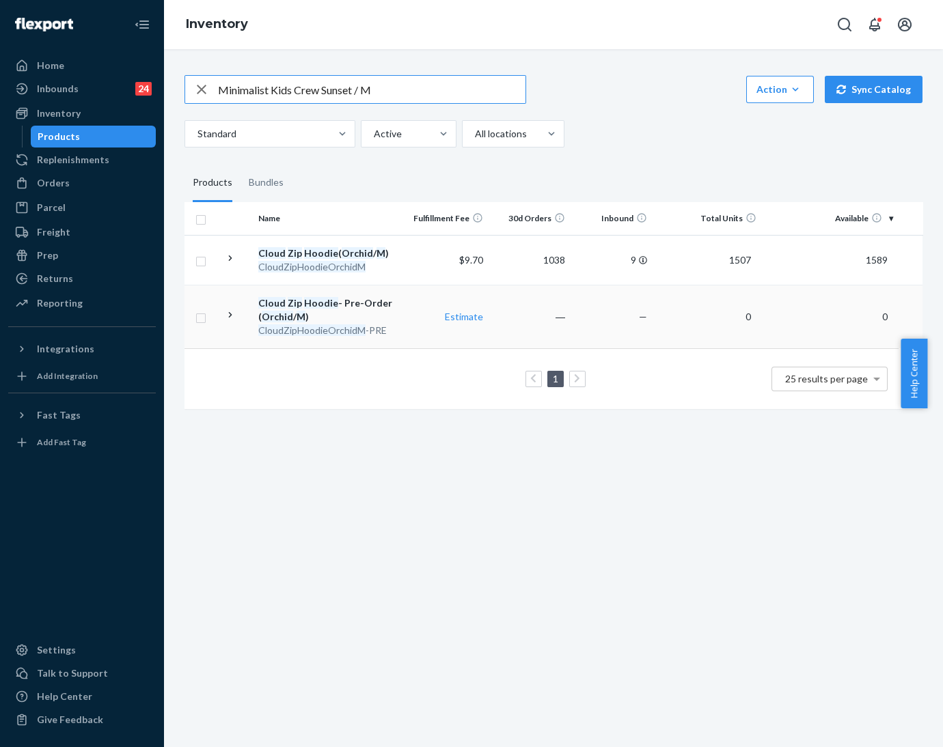
type input "Minimalist Kids Crew Sunset / M"
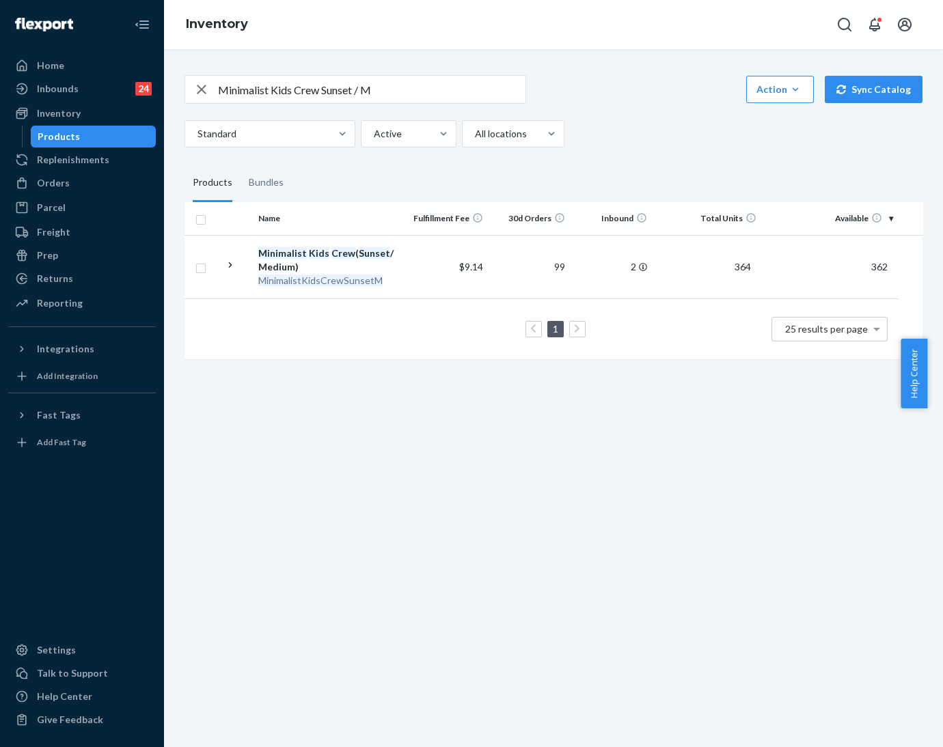
click at [197, 89] on icon "button" at bounding box center [201, 89] width 16 height 27
click at [230, 87] on input "text" at bounding box center [371, 89] width 307 height 27
paste input "Minimalist Kids Sweatpants Sunset / M"
type input "Minimalist Kids Sweatpants Sunset / M"
click at [48, 190] on div "Orders" at bounding box center [82, 182] width 145 height 19
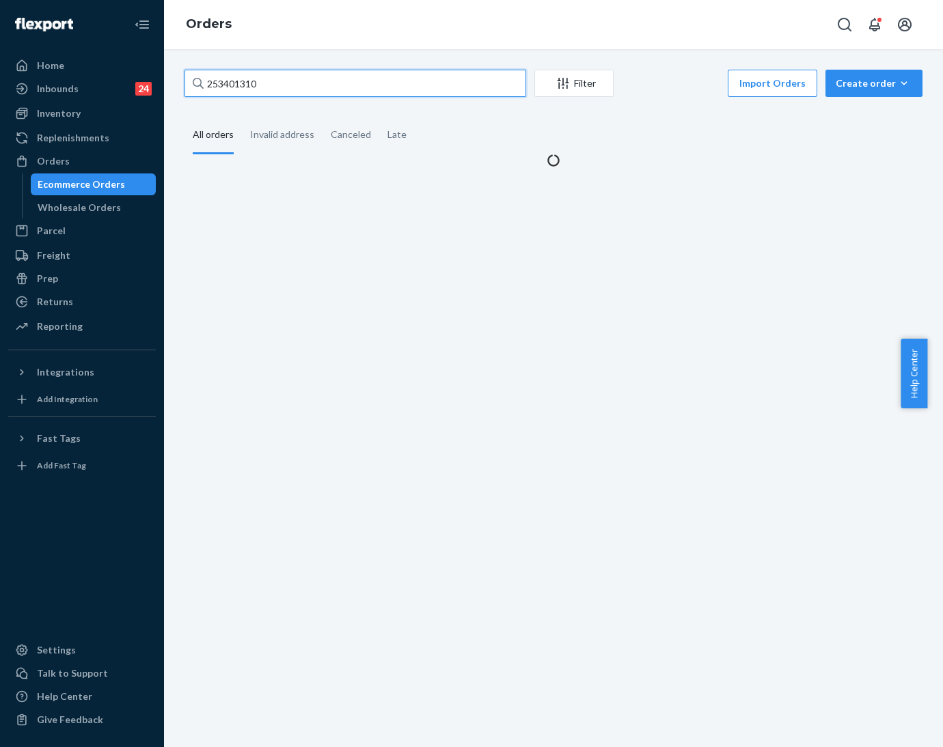
click at [229, 79] on input "253401310" at bounding box center [355, 83] width 342 height 27
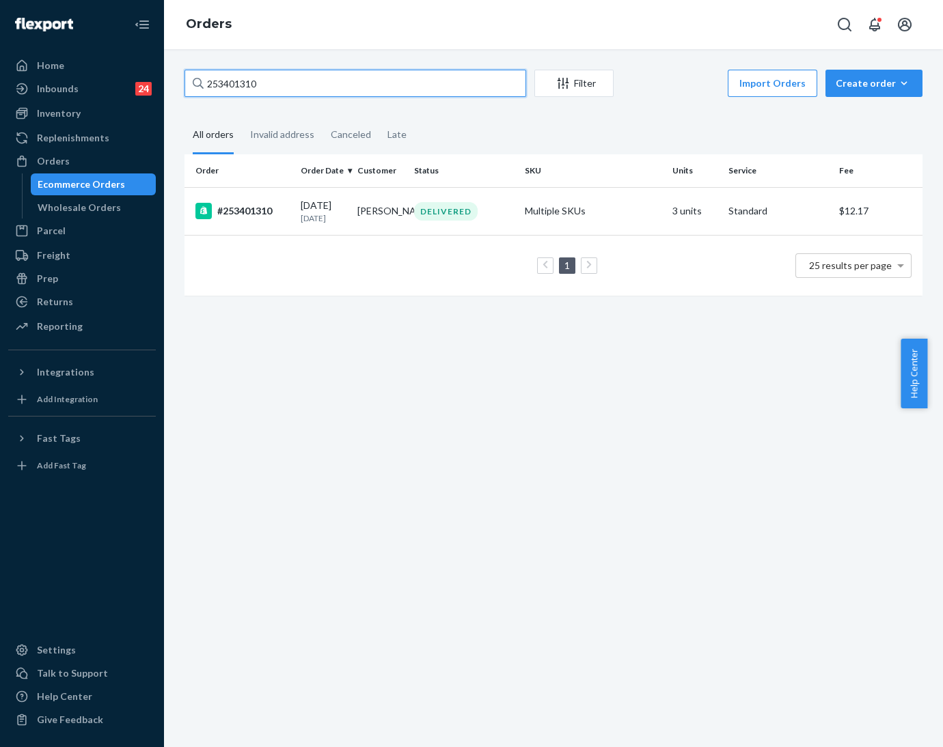
paste input "5172597"
type input "255172597"
click at [342, 210] on div "[DATE] [DATE]" at bounding box center [324, 211] width 46 height 25
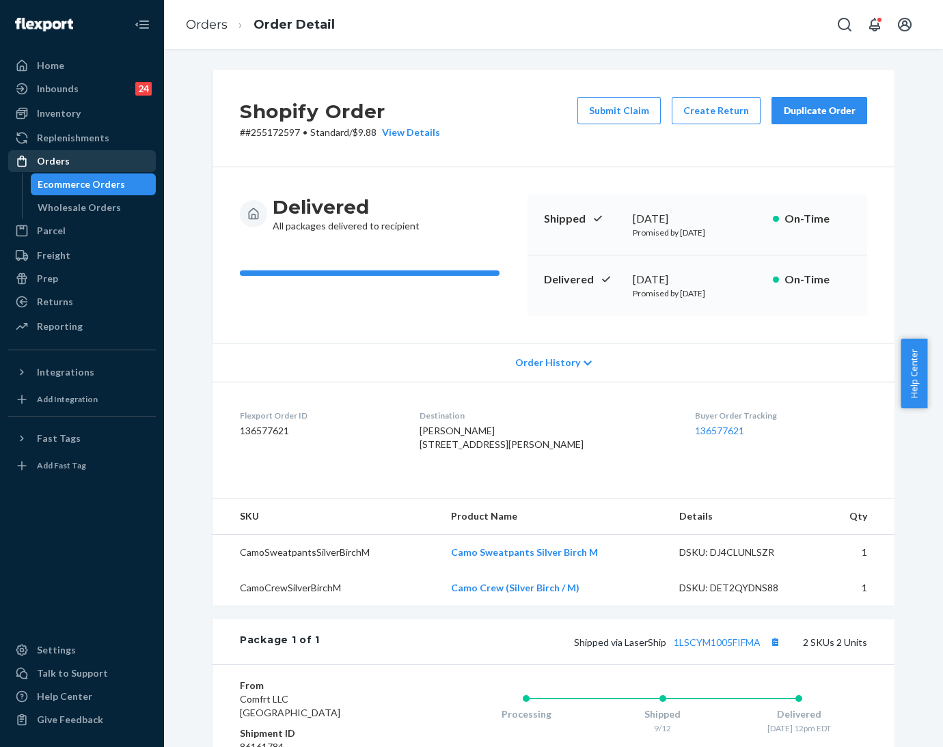
click at [31, 156] on div at bounding box center [26, 161] width 22 height 14
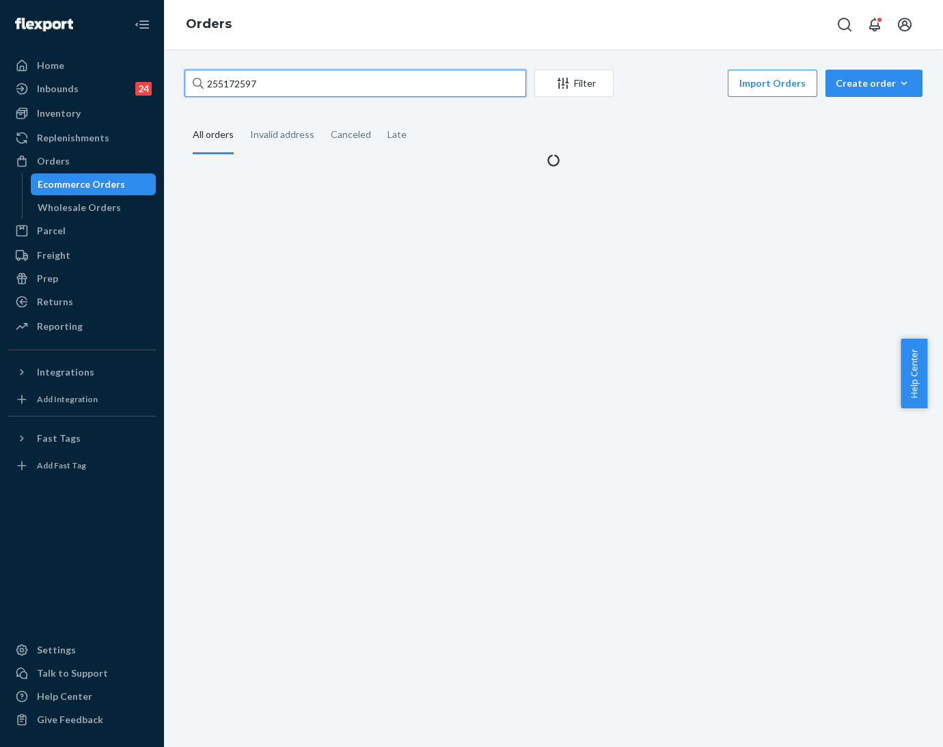
click at [230, 86] on input "255172597" at bounding box center [355, 83] width 342 height 27
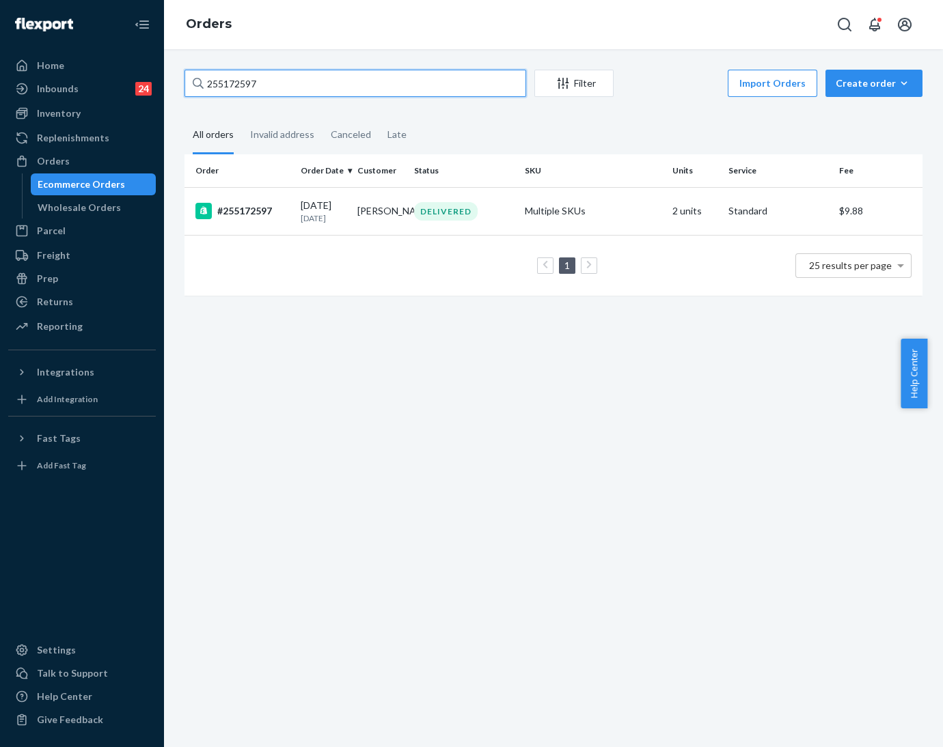
paste input "230169"
type input "255230169"
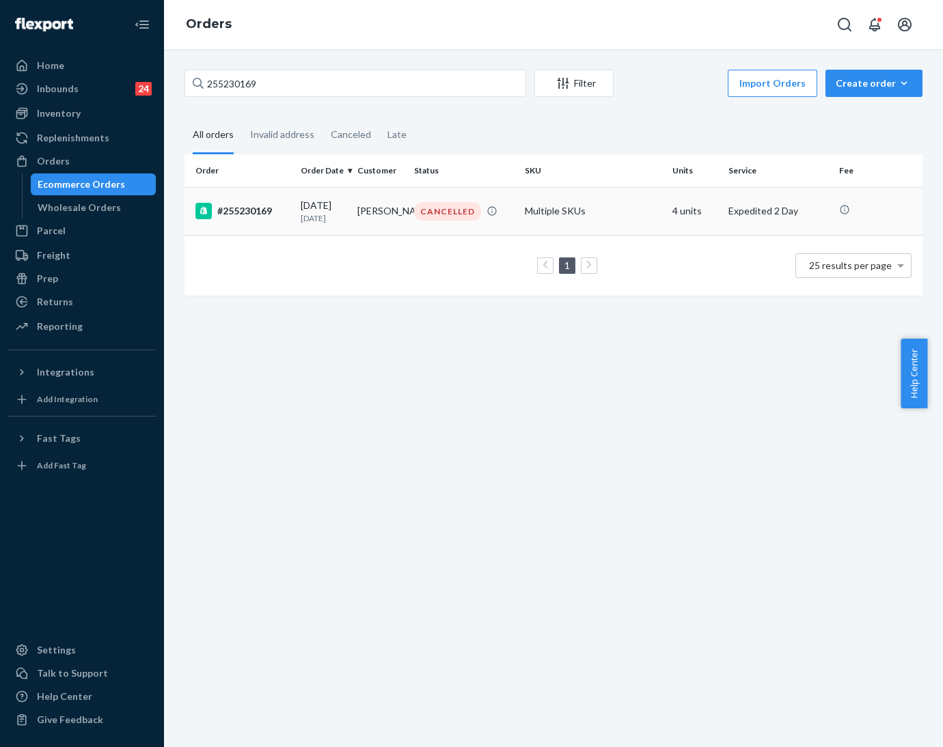
click at [342, 209] on div "[DATE] [DATE]" at bounding box center [324, 211] width 46 height 25
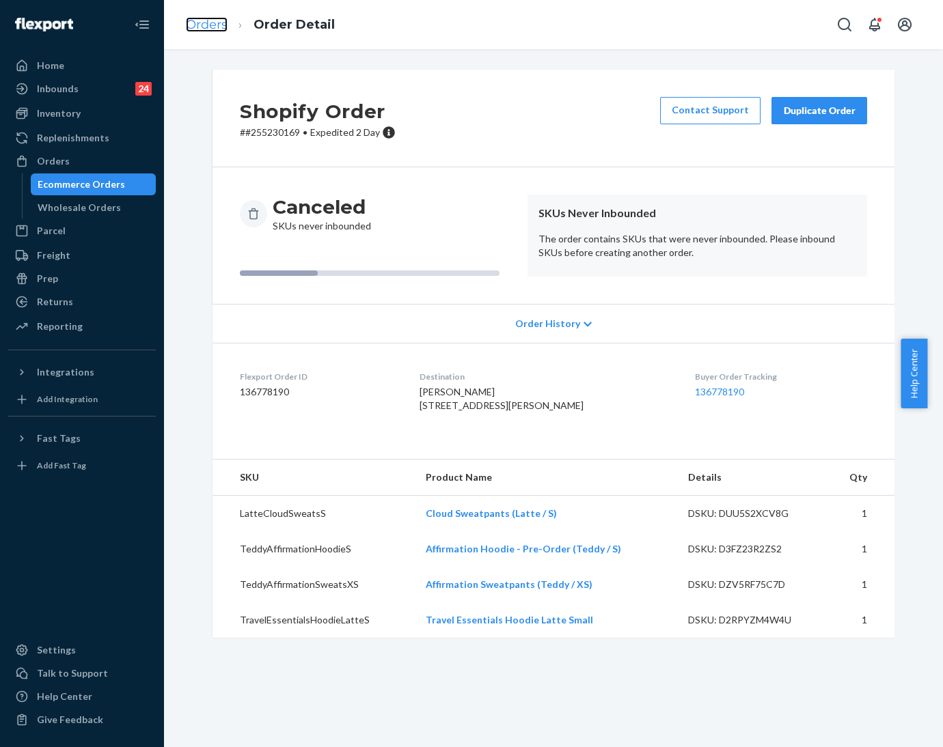
click at [210, 25] on link "Orders" at bounding box center [207, 24] width 42 height 15
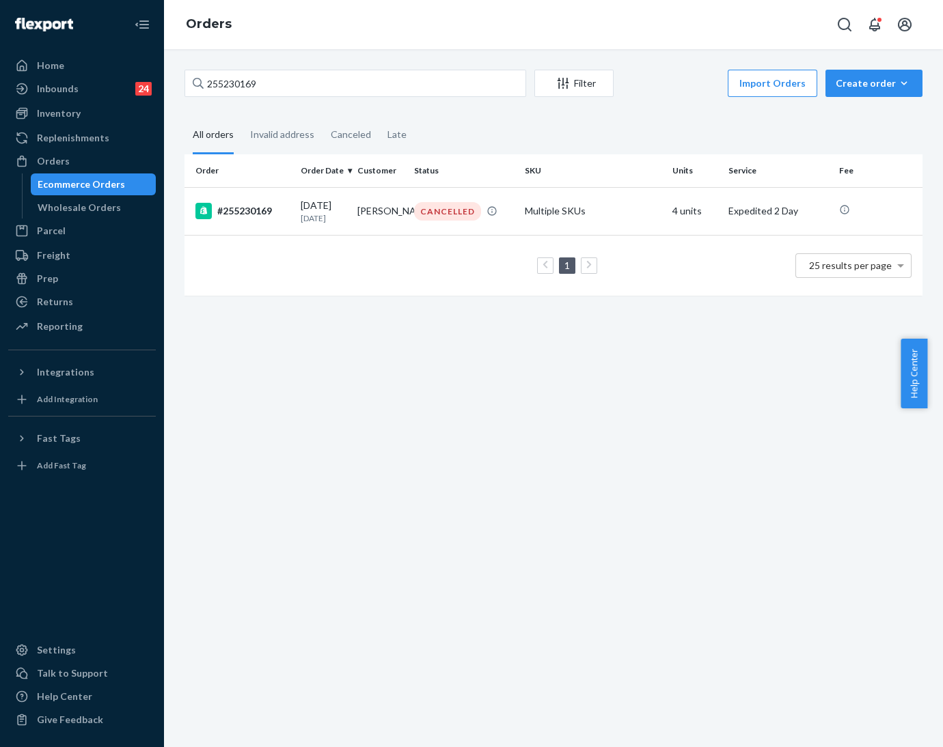
drag, startPoint x: 43, startPoint y: 156, endPoint x: 277, endPoint y: 304, distance: 277.2
click at [43, 156] on div "Orders" at bounding box center [53, 161] width 33 height 14
click at [40, 115] on div "Inventory" at bounding box center [59, 114] width 44 height 14
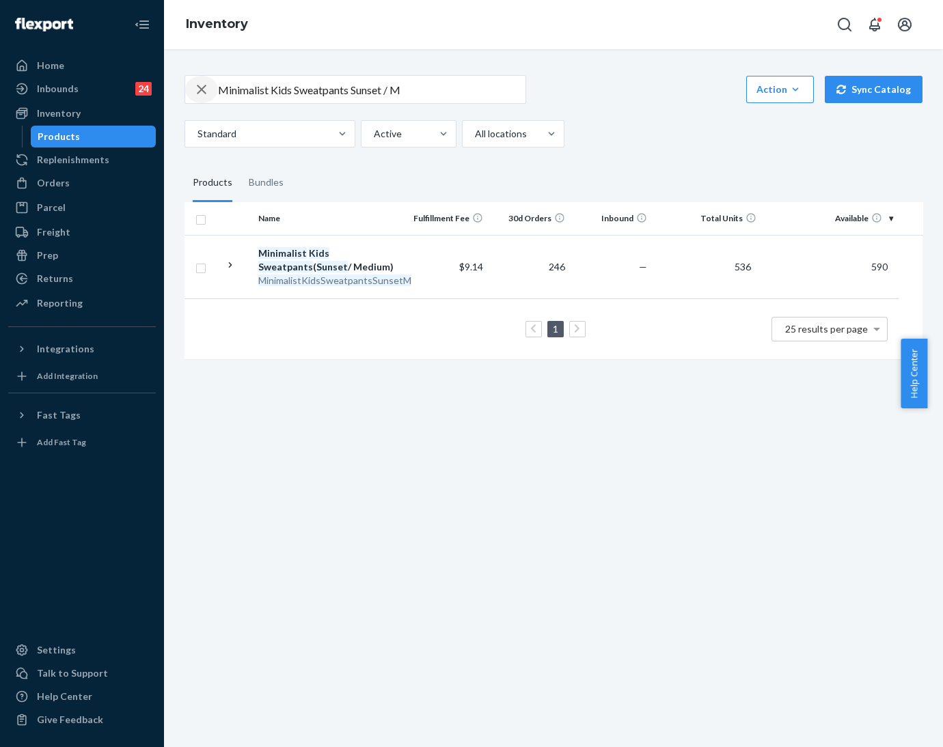
click at [199, 92] on icon "button" at bounding box center [202, 90] width 10 height 10
click at [239, 87] on input "Minimalist Kids Sweatpants Sunset / M" at bounding box center [371, 89] width 307 height 27
paste input "Cloud Sweatpants Latte / S"
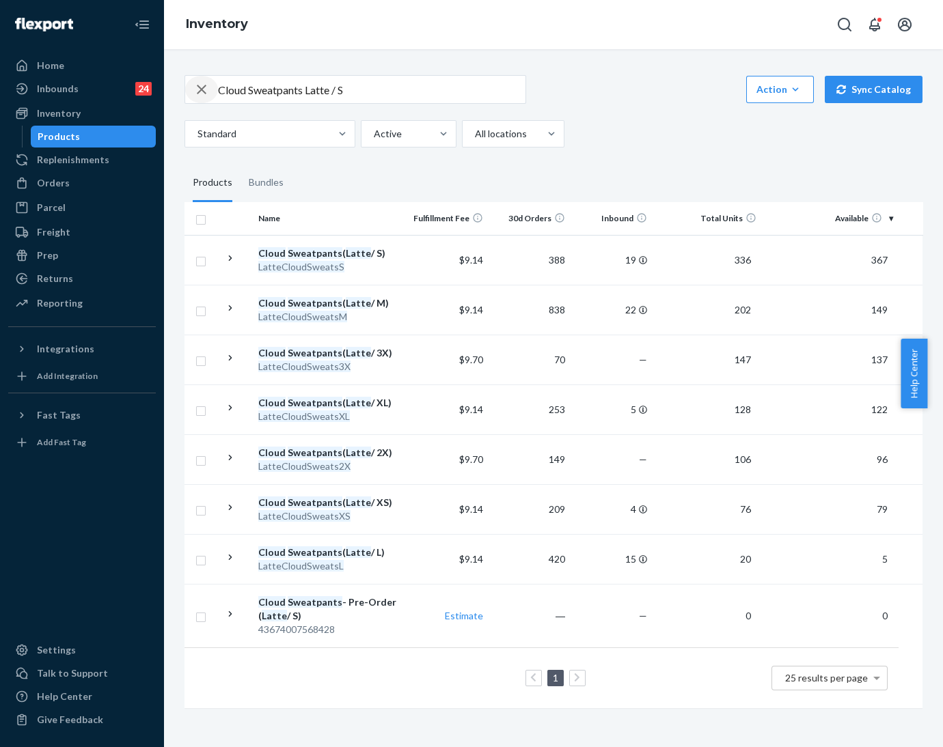
click at [207, 92] on icon "button" at bounding box center [201, 89] width 16 height 27
click at [222, 89] on input "Cloud Sweatpants Latte / S" at bounding box center [371, 89] width 307 height 27
paste input "Affirmation Hoodie Teddy"
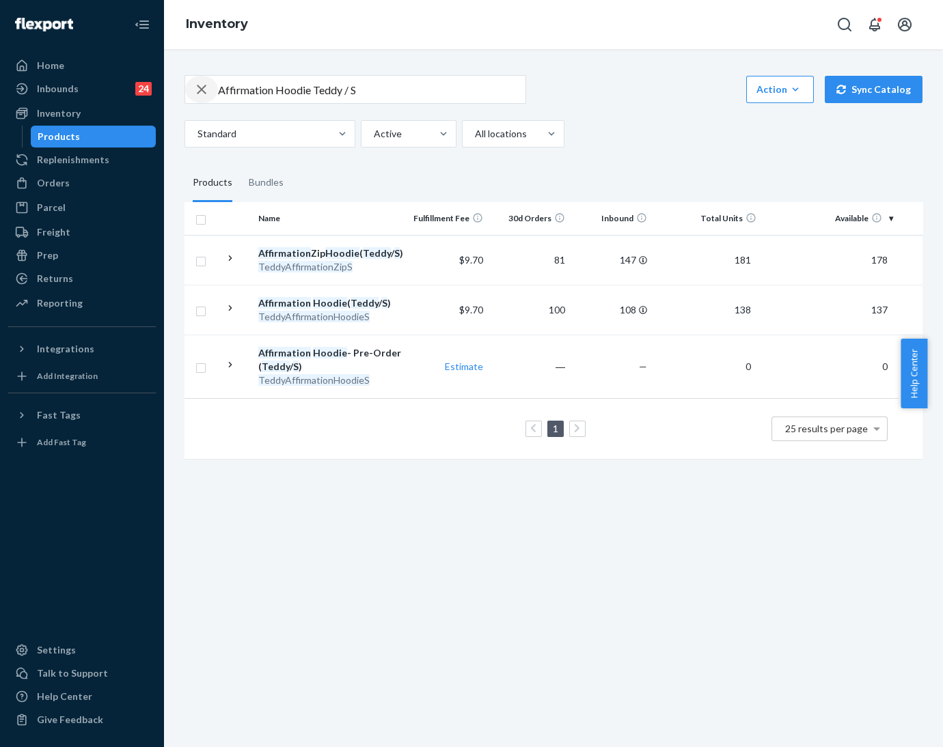
click at [194, 88] on icon "button" at bounding box center [201, 89] width 16 height 27
click at [262, 94] on input "Affirmation Hoodie Teddy / S" at bounding box center [371, 89] width 307 height 27
paste input "Straight Leg Sweatpants Teddy / X"
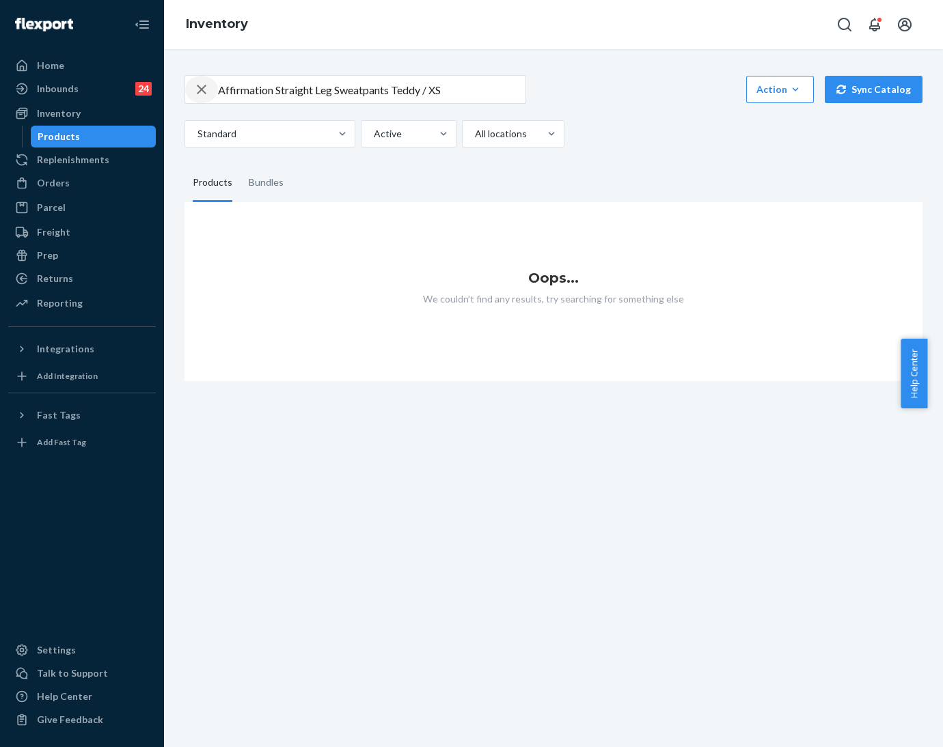
click at [198, 92] on icon "button" at bounding box center [202, 90] width 10 height 10
click at [240, 89] on input "Affirmation Straight Leg Sweatpants Teddy / XS" at bounding box center [371, 89] width 307 height 27
paste input "TeddyAffirmationSweats"
click at [245, 94] on input "TeddyAffirmationSweatsXS" at bounding box center [371, 89] width 307 height 27
click at [304, 90] on input "Teddy AffirmationSweatsXS" at bounding box center [371, 89] width 307 height 27
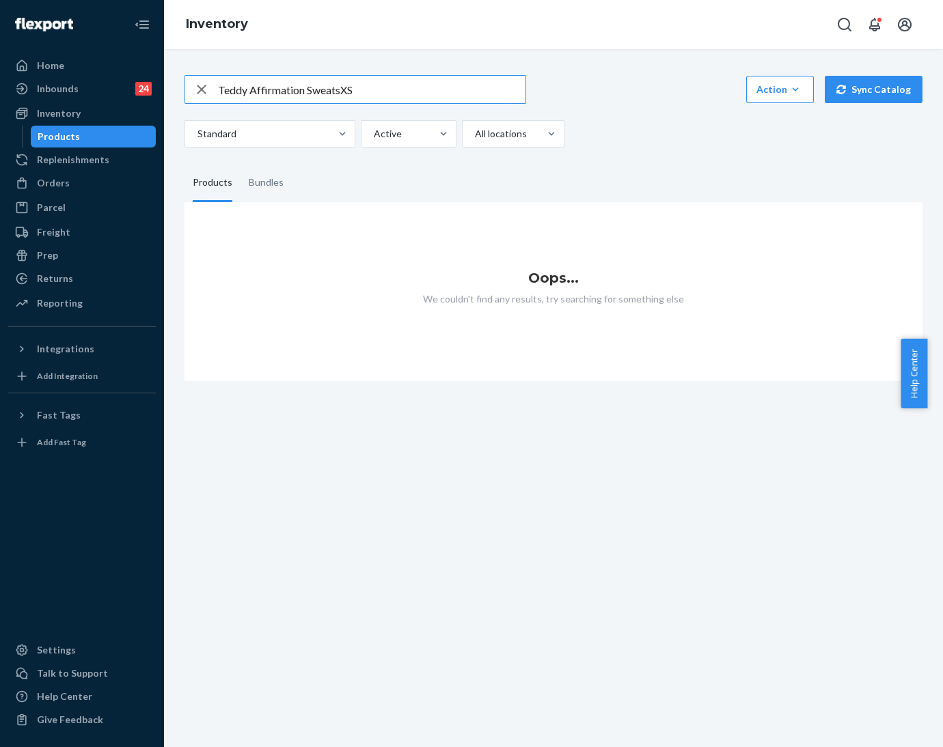
click at [339, 89] on input "Teddy Affirmation SweatsXS" at bounding box center [371, 89] width 307 height 27
click at [191, 90] on div "button" at bounding box center [201, 89] width 33 height 27
click at [223, 91] on input "Teddy Affirmation Sweats XS" at bounding box center [371, 89] width 307 height 27
paste input "Affirmation Straight Leg Sweatpants Teddy /"
drag, startPoint x: 393, startPoint y: 87, endPoint x: 469, endPoint y: 89, distance: 76.5
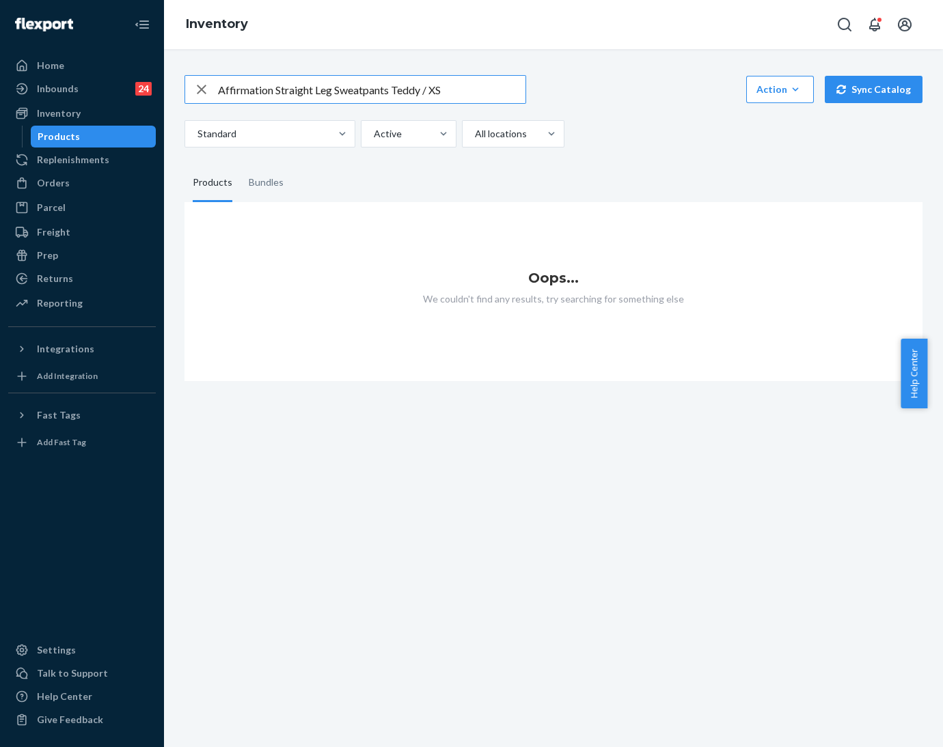
click at [469, 89] on input "Affirmation Straight Leg Sweatpants Teddy / XS" at bounding box center [371, 89] width 307 height 27
click at [469, 90] on input "Affirmation Straight Leg Sweatpants Teddy / XS" at bounding box center [371, 89] width 307 height 27
click at [450, 96] on input "Affirmation Straight Leg Sweatpants Teddy" at bounding box center [371, 89] width 307 height 27
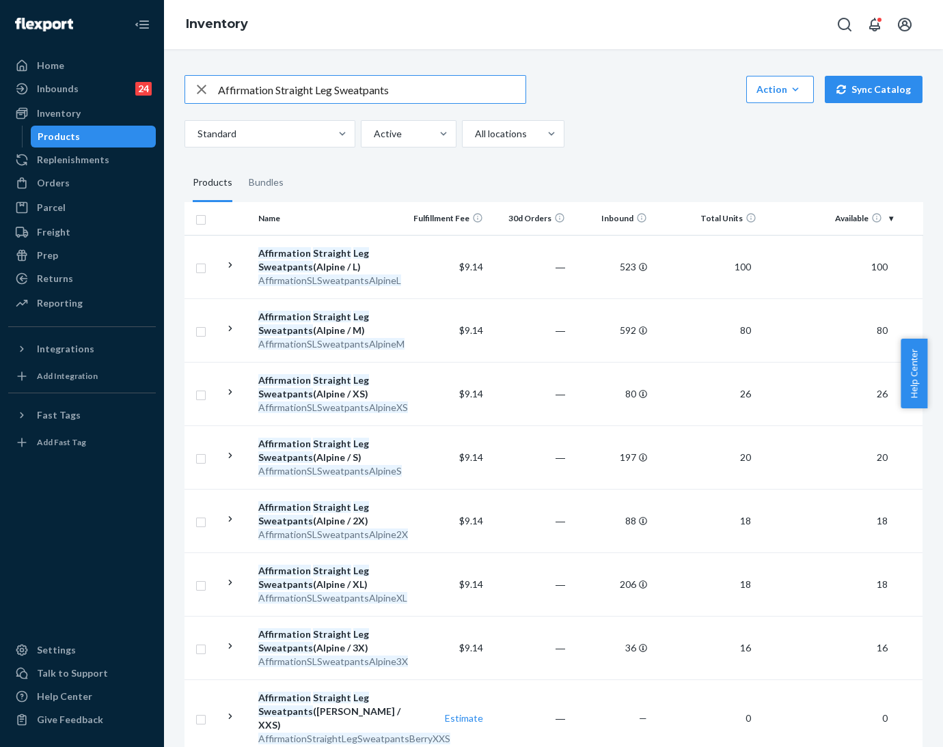
click at [404, 87] on input "Affirmation Straight Leg Sweatpants" at bounding box center [371, 89] width 307 height 27
click at [195, 83] on icon "button" at bounding box center [201, 89] width 16 height 27
click at [245, 94] on input "Affirmation Straight Leg Sweatpants" at bounding box center [371, 89] width 307 height 27
paste input "eddyAffirmationSweatsXS"
click at [218, 92] on div "eddyAffirmationSweatsXS" at bounding box center [355, 89] width 340 height 27
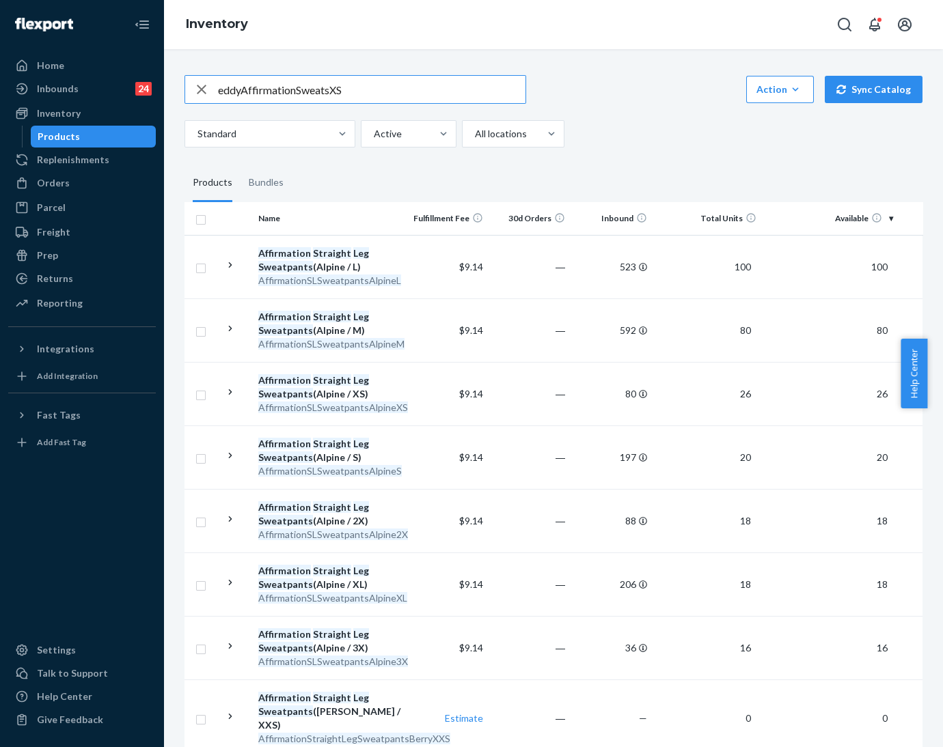
click at [220, 91] on input "eddyAffirmationSweatsXS" at bounding box center [371, 89] width 307 height 27
click at [248, 84] on input "TeddyAffirmationSweatsXS" at bounding box center [371, 89] width 307 height 27
click at [302, 94] on input "Teddy AffirmationSweatsXS" at bounding box center [371, 89] width 307 height 27
click at [339, 92] on input "Teddy Affirmation SweatsXS" at bounding box center [371, 89] width 307 height 27
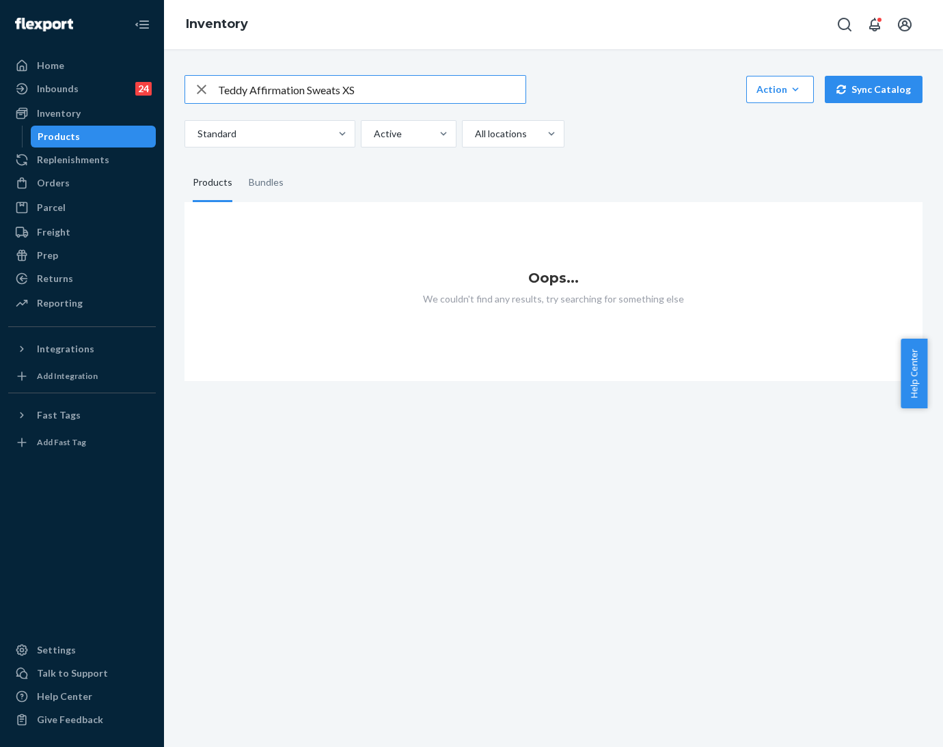
click at [372, 87] on input "Teddy Affirmation Sweats XS" at bounding box center [371, 89] width 307 height 27
click at [374, 87] on input "Teddy Affirmation Sweats" at bounding box center [371, 89] width 307 height 27
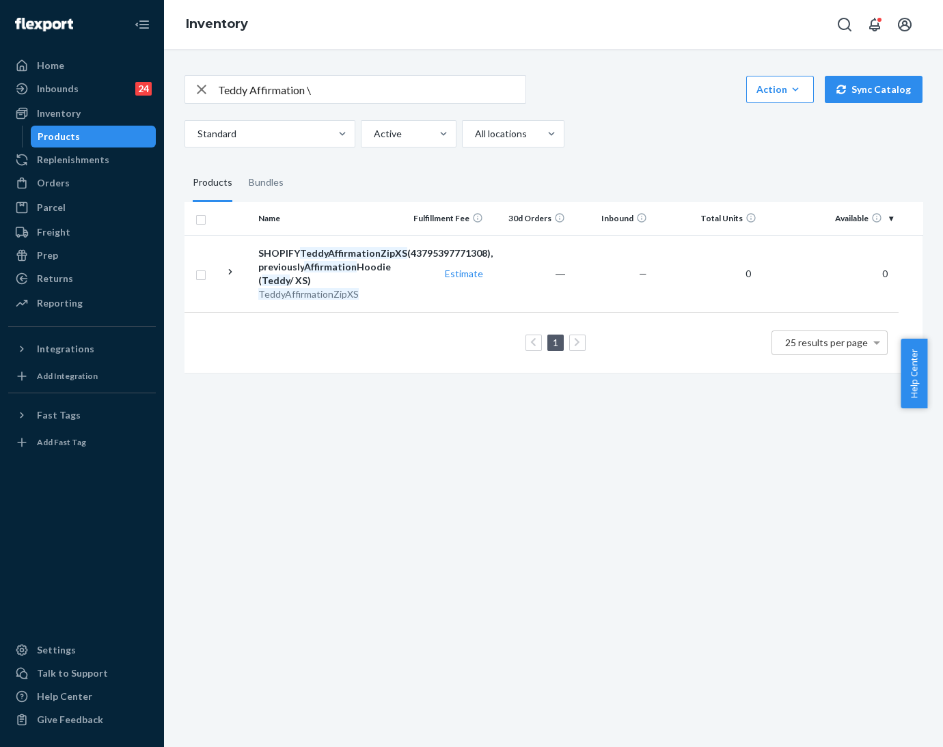
click at [344, 88] on input "Teddy Affirmation \" at bounding box center [371, 89] width 307 height 27
type input "Teddy Affirmation"
click at [195, 87] on icon "button" at bounding box center [201, 89] width 16 height 27
click at [268, 95] on input "Teddy Affirmation" at bounding box center [371, 89] width 307 height 27
click at [327, 96] on input "Affirmation" at bounding box center [371, 89] width 307 height 27
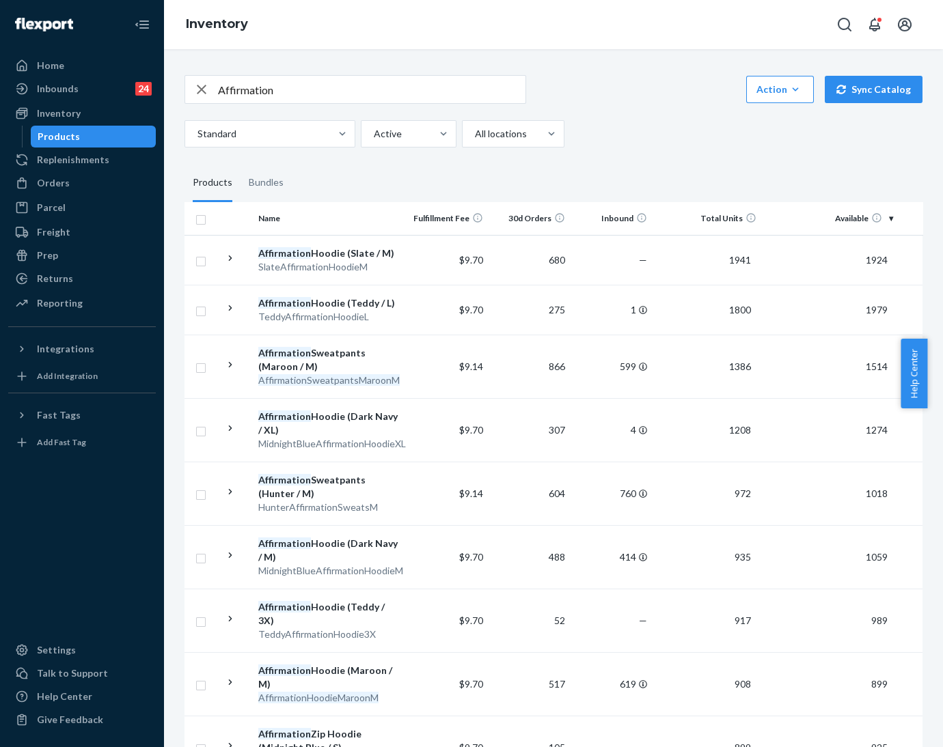
click at [331, 91] on input "Affirmation" at bounding box center [371, 89] width 307 height 27
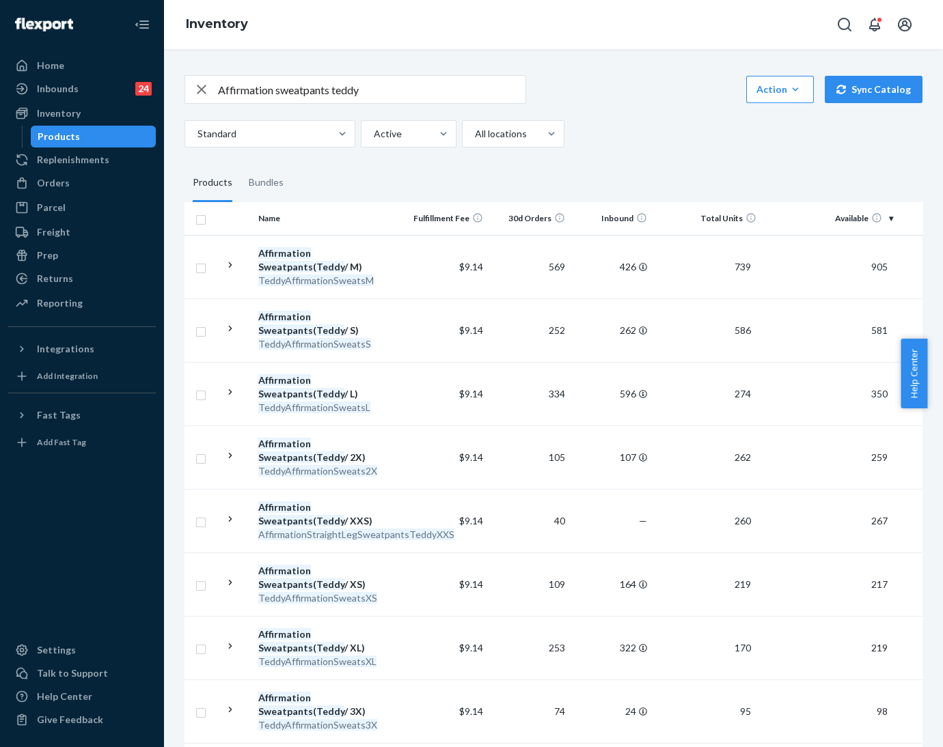
click at [273, 85] on input "Affirmation sweatpants teddy" at bounding box center [371, 89] width 307 height 27
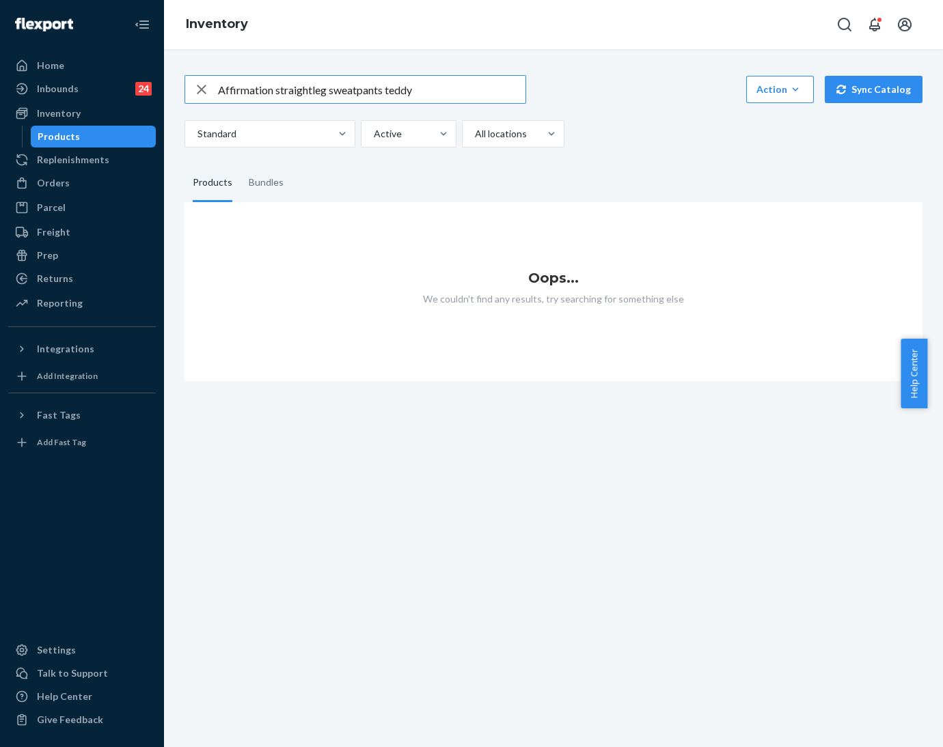
click at [308, 94] on input "Affirmation straightleg sweatpants teddy" at bounding box center [371, 89] width 307 height 27
click at [313, 91] on input "Affirmation straightleg sweatpants teddy" at bounding box center [371, 89] width 307 height 27
drag, startPoint x: 386, startPoint y: 94, endPoint x: 441, endPoint y: 92, distance: 55.4
click at [441, 92] on input "Affirmation straight leg sweatpants teddy" at bounding box center [371, 89] width 307 height 27
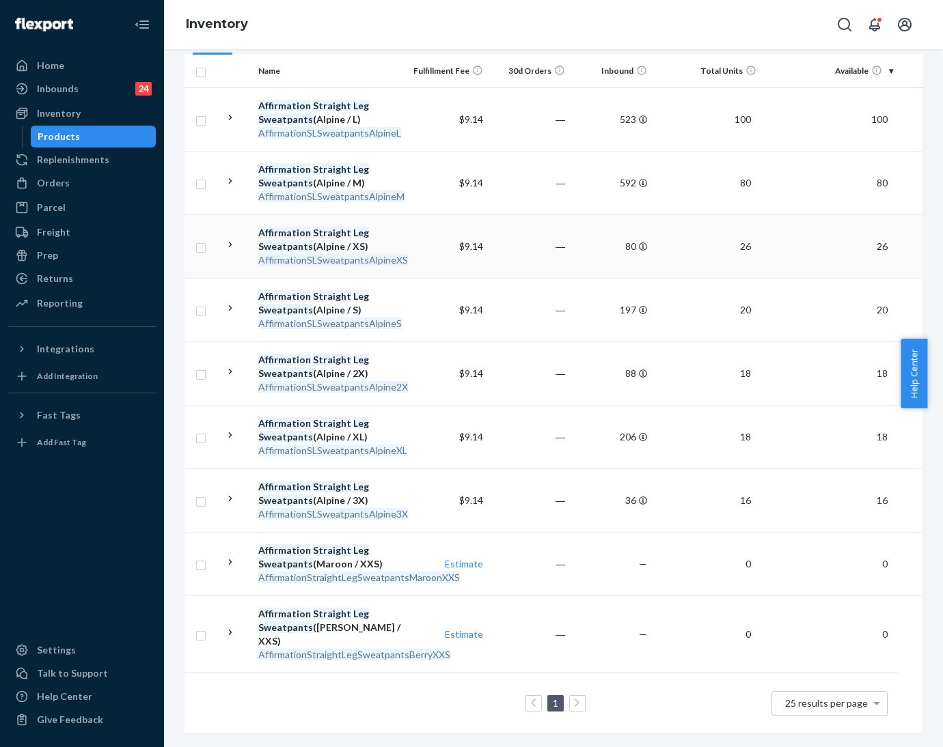
scroll to position [150, 0]
drag, startPoint x: 259, startPoint y: 325, endPoint x: 411, endPoint y: 321, distance: 151.7
click at [411, 321] on tr "Affirmation Straight Leg Sweatpants (Alpine / S) AffirmationSLSweatpantsAlpineS…" at bounding box center [626, 310] width 885 height 64
copy em "AffirmationSLSweatpantsAlpineS"
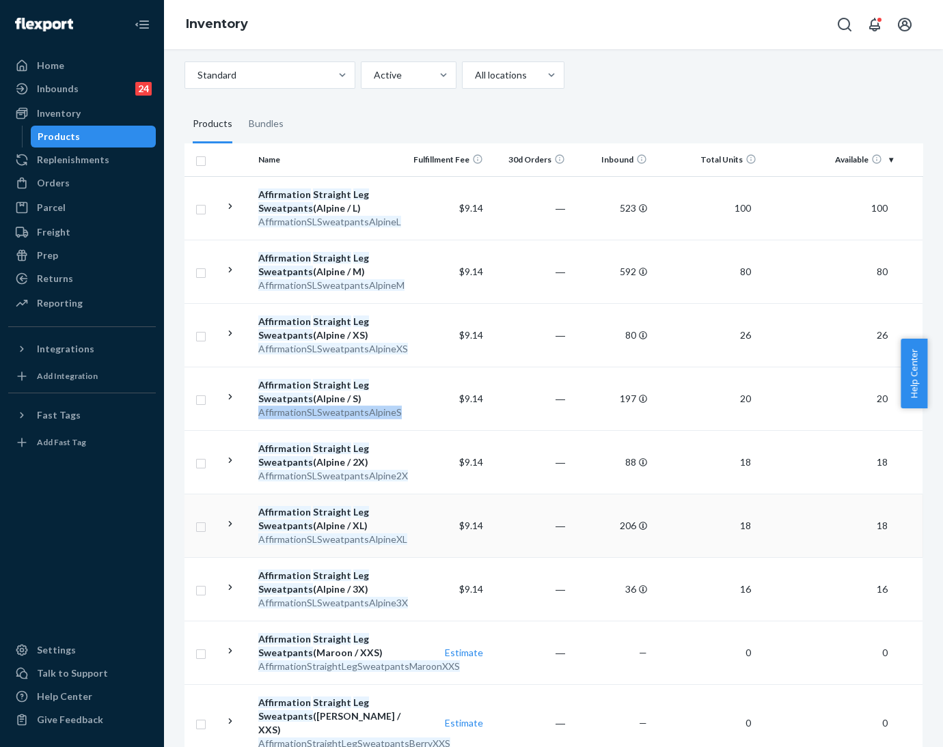
scroll to position [0, 0]
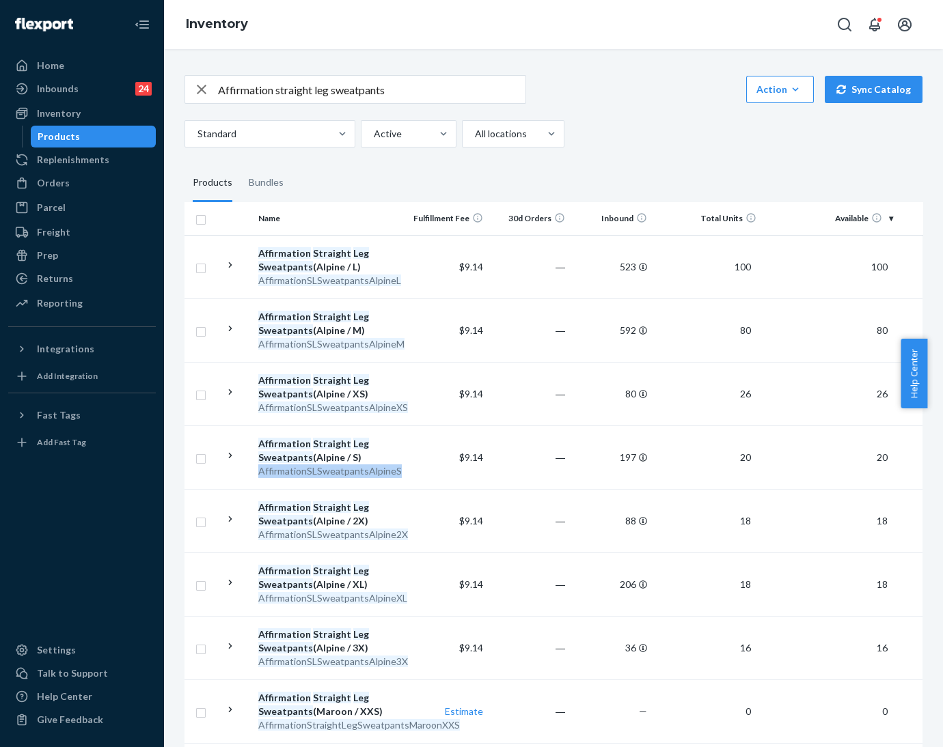
click at [204, 85] on icon "button" at bounding box center [202, 90] width 10 height 10
click at [243, 88] on input "Affirmation straight leg sweatpants" at bounding box center [371, 89] width 307 height 27
paste input "SLSweatpantsAlpineS"
click at [273, 96] on input "AffirmationSLSweatpantsAlpineS" at bounding box center [371, 89] width 307 height 27
click at [359, 91] on input "AffirmationSLSweatpantsAlpineS" at bounding box center [371, 89] width 307 height 27
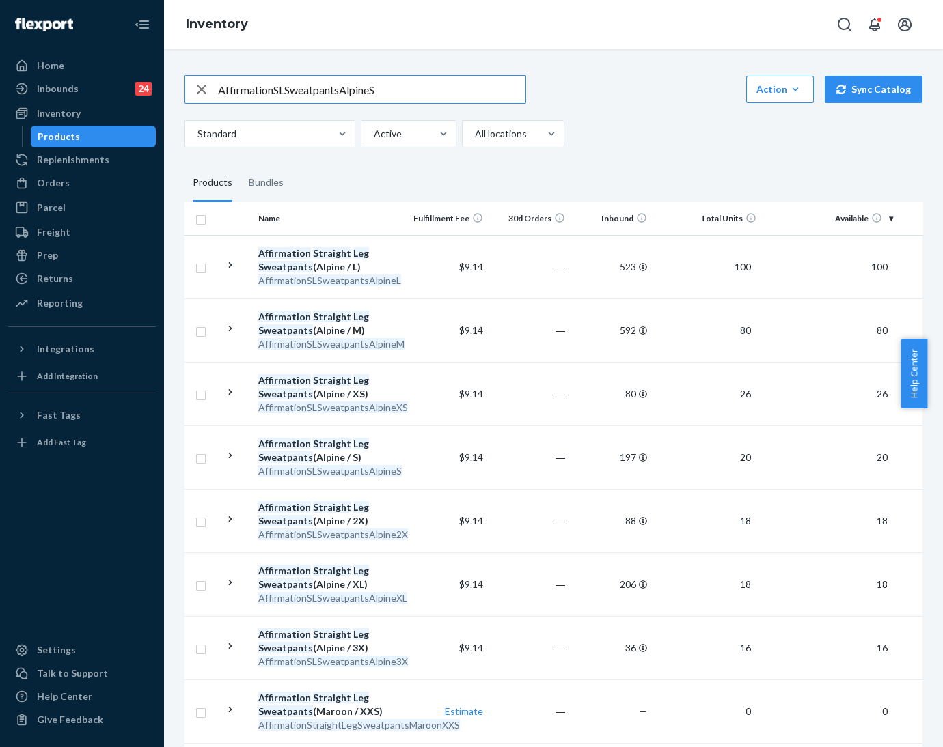
click at [359, 91] on input "AffirmationSLSweatpantsAlpineS" at bounding box center [371, 89] width 307 height 27
click at [354, 88] on input "AffirmationSLSweatpantsAlpineS" at bounding box center [371, 89] width 307 height 27
type input "AffirmationSLSweatpantsAlpineS"
click at [195, 89] on icon "button" at bounding box center [201, 89] width 16 height 27
drag, startPoint x: 44, startPoint y: 182, endPoint x: 280, endPoint y: 186, distance: 236.4
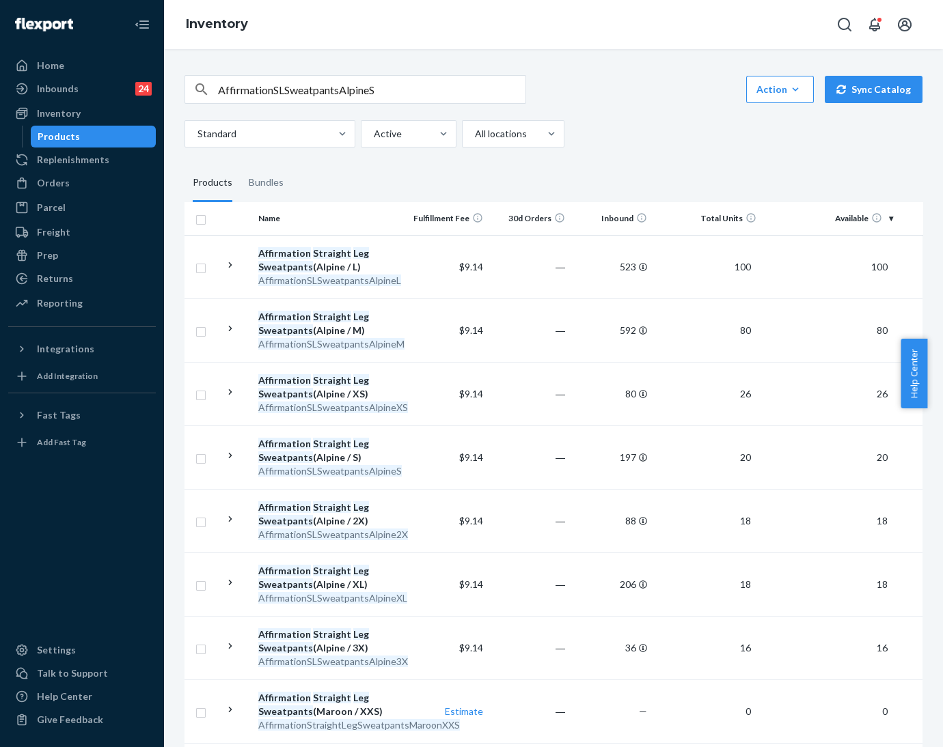
click at [44, 182] on div "Orders" at bounding box center [53, 183] width 33 height 14
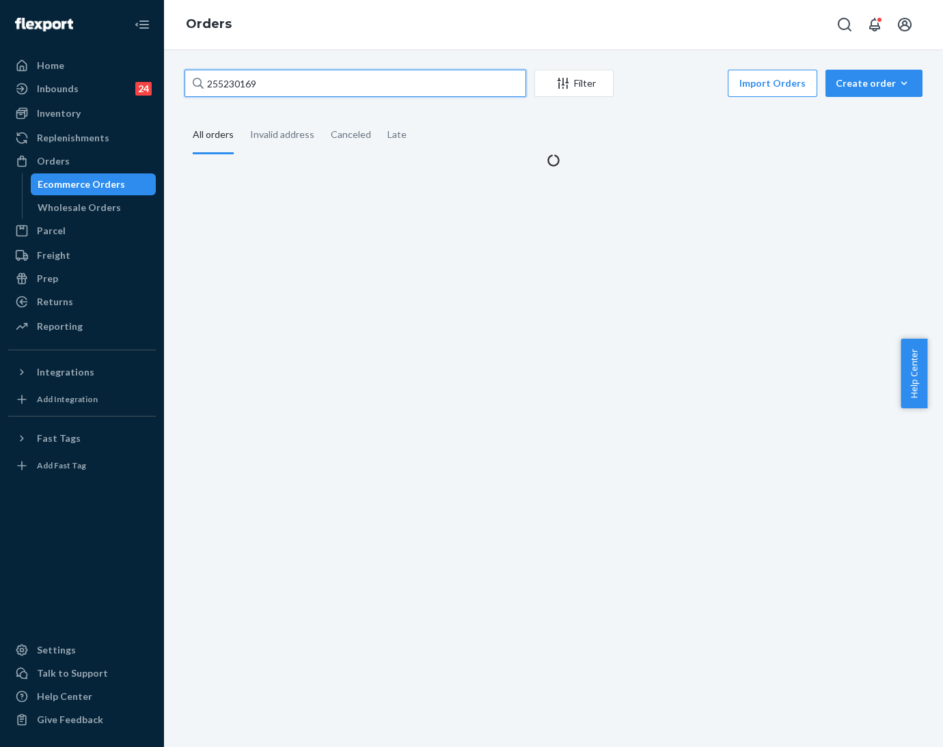
click at [234, 88] on input "255230169" at bounding box center [355, 83] width 342 height 27
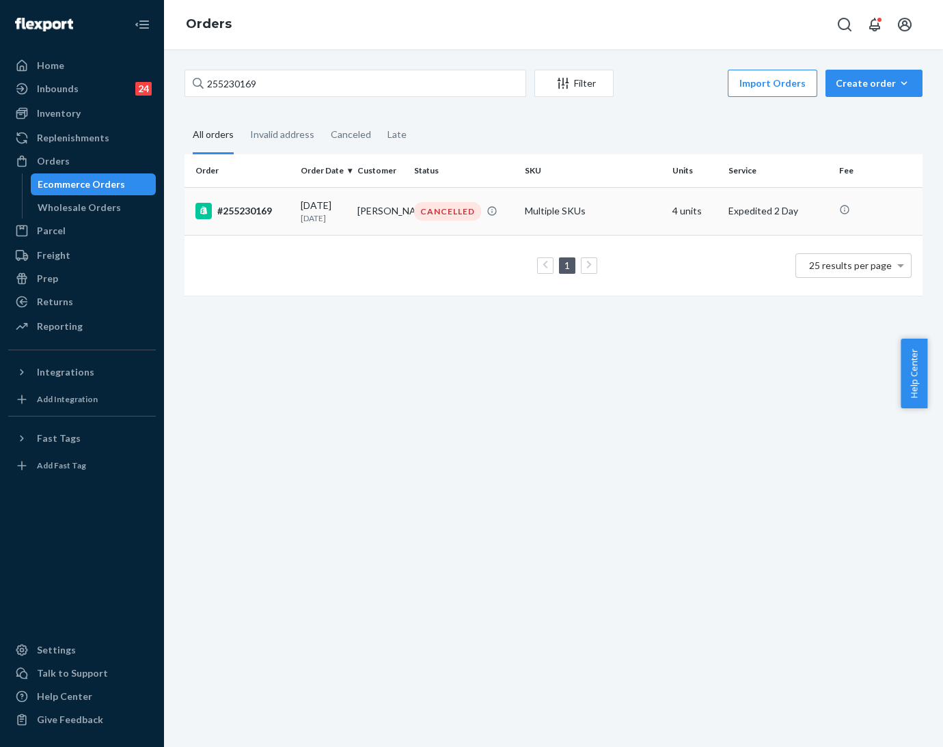
click at [314, 218] on p "[DATE]" at bounding box center [324, 218] width 46 height 12
